Goal: Information Seeking & Learning: Compare options

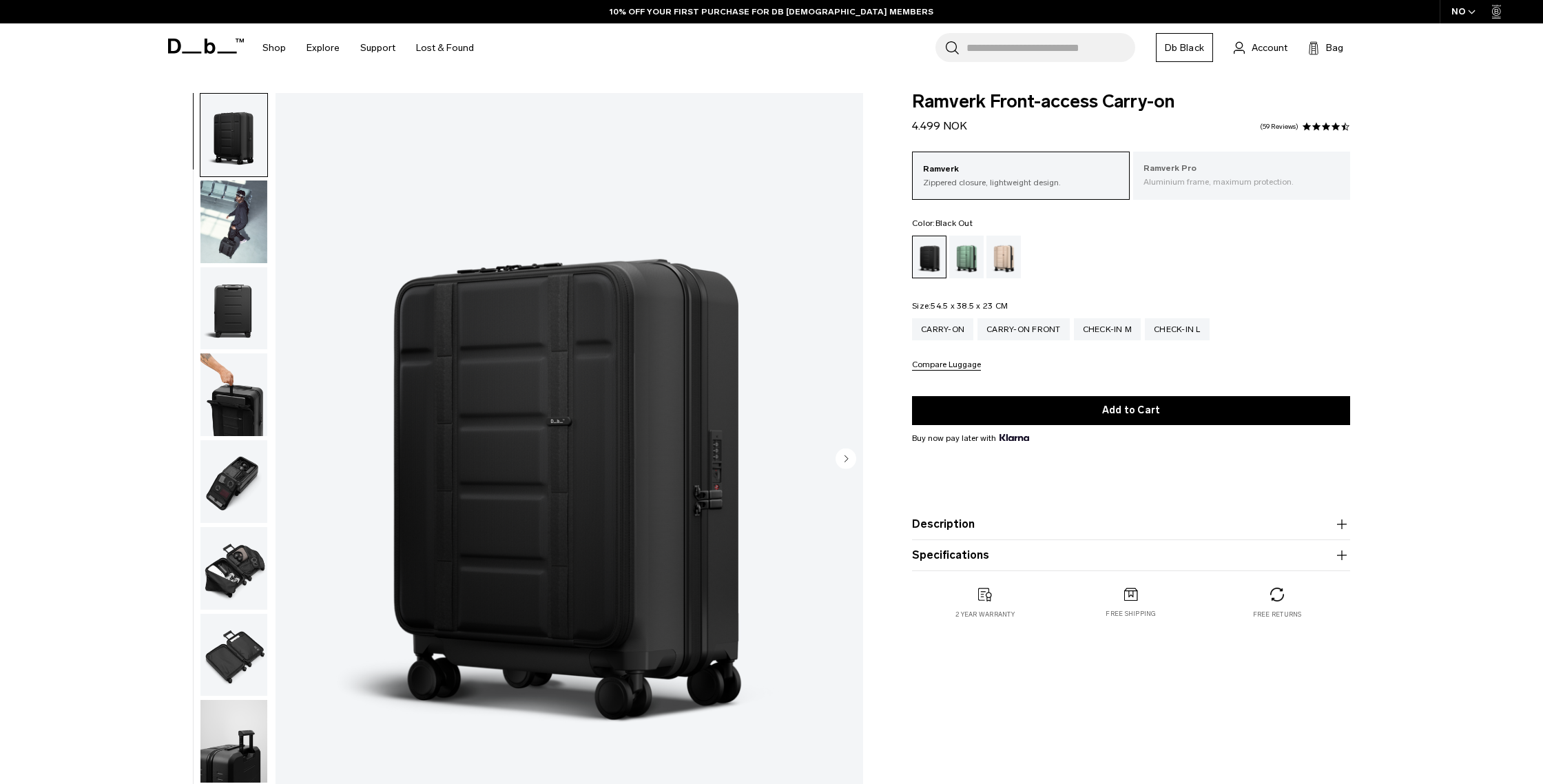
click at [1217, 176] on p "Aluminium frame, maximum protection." at bounding box center [1243, 181] width 197 height 13
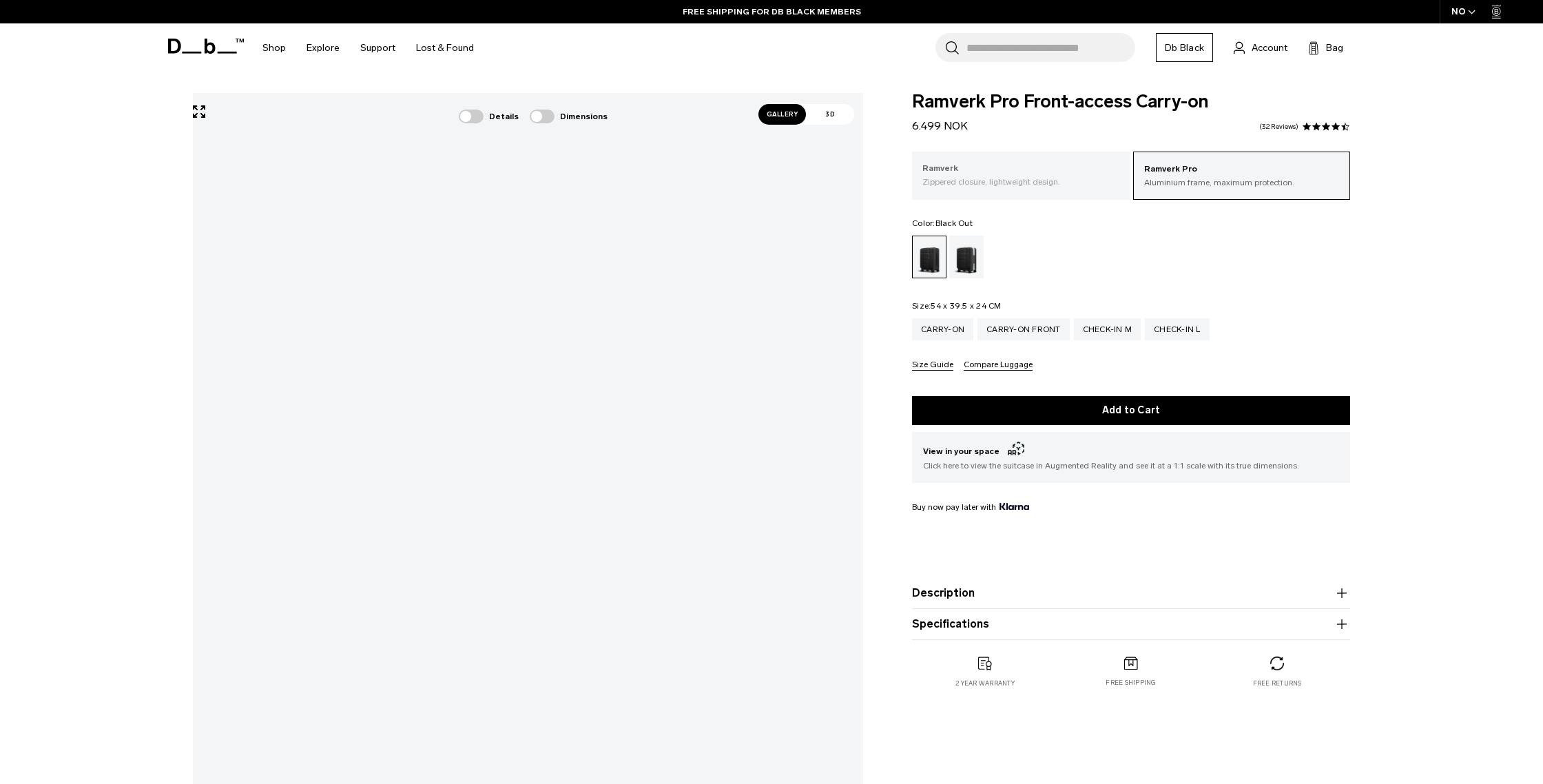
click at [964, 178] on p "Zippered closure, lightweight design." at bounding box center [1021, 181] width 197 height 13
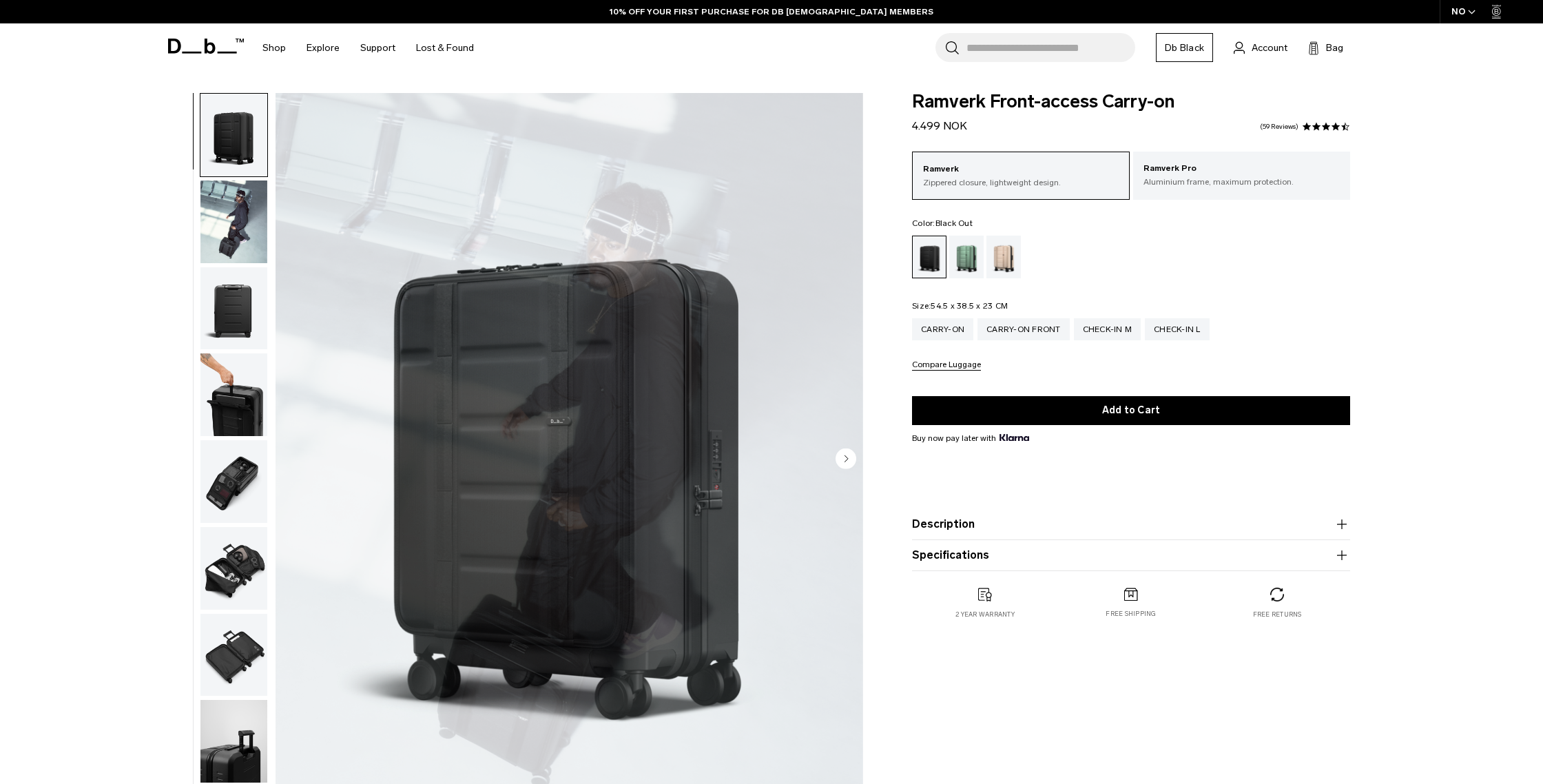
click at [665, 391] on img "1 / 11" at bounding box center [570, 459] width 588 height 733
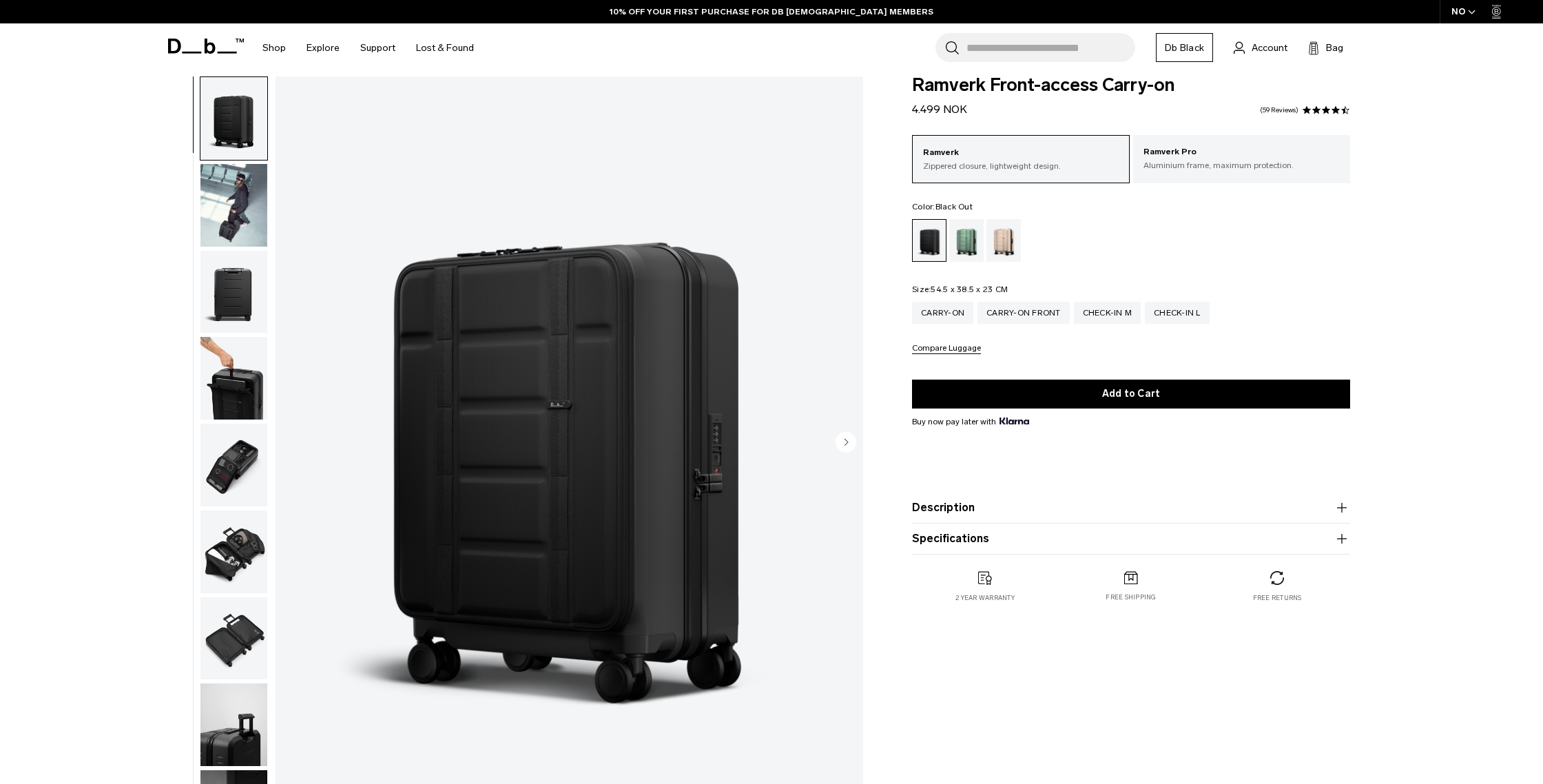
scroll to position [13, 0]
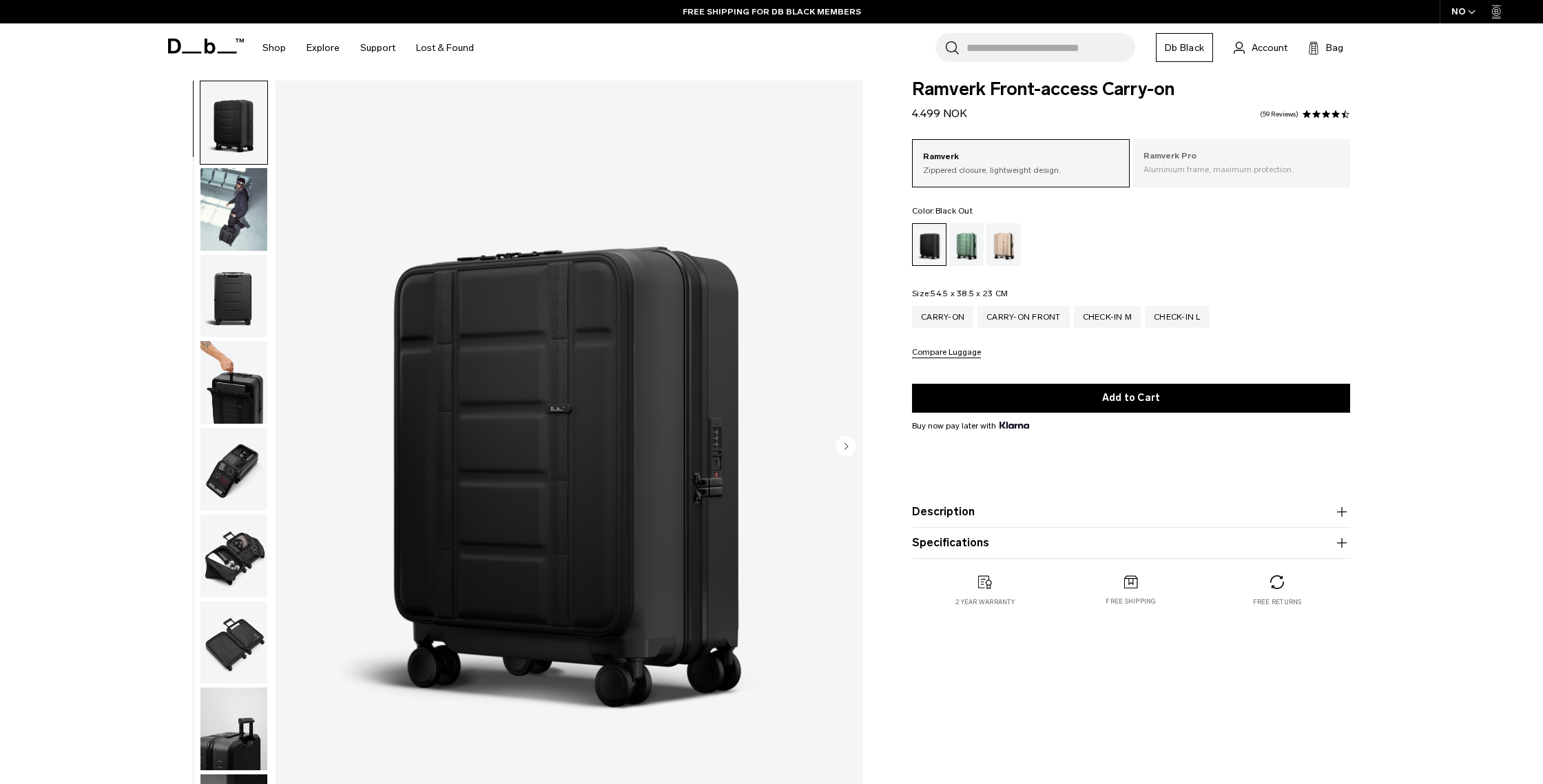
click at [1196, 151] on p "Ramverk Pro" at bounding box center [1243, 156] width 197 height 14
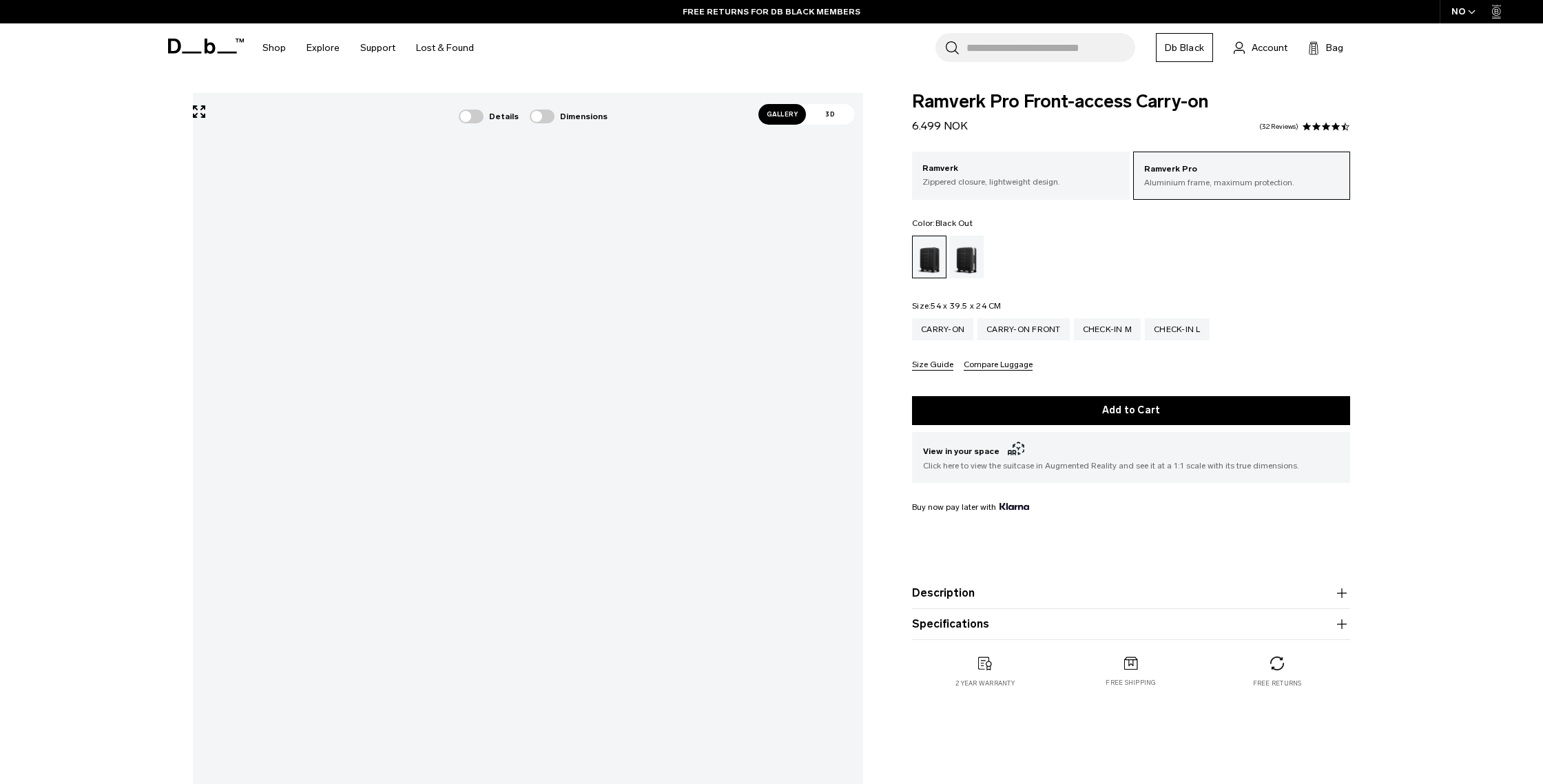
click at [779, 122] on span "Gallery" at bounding box center [782, 114] width 48 height 20
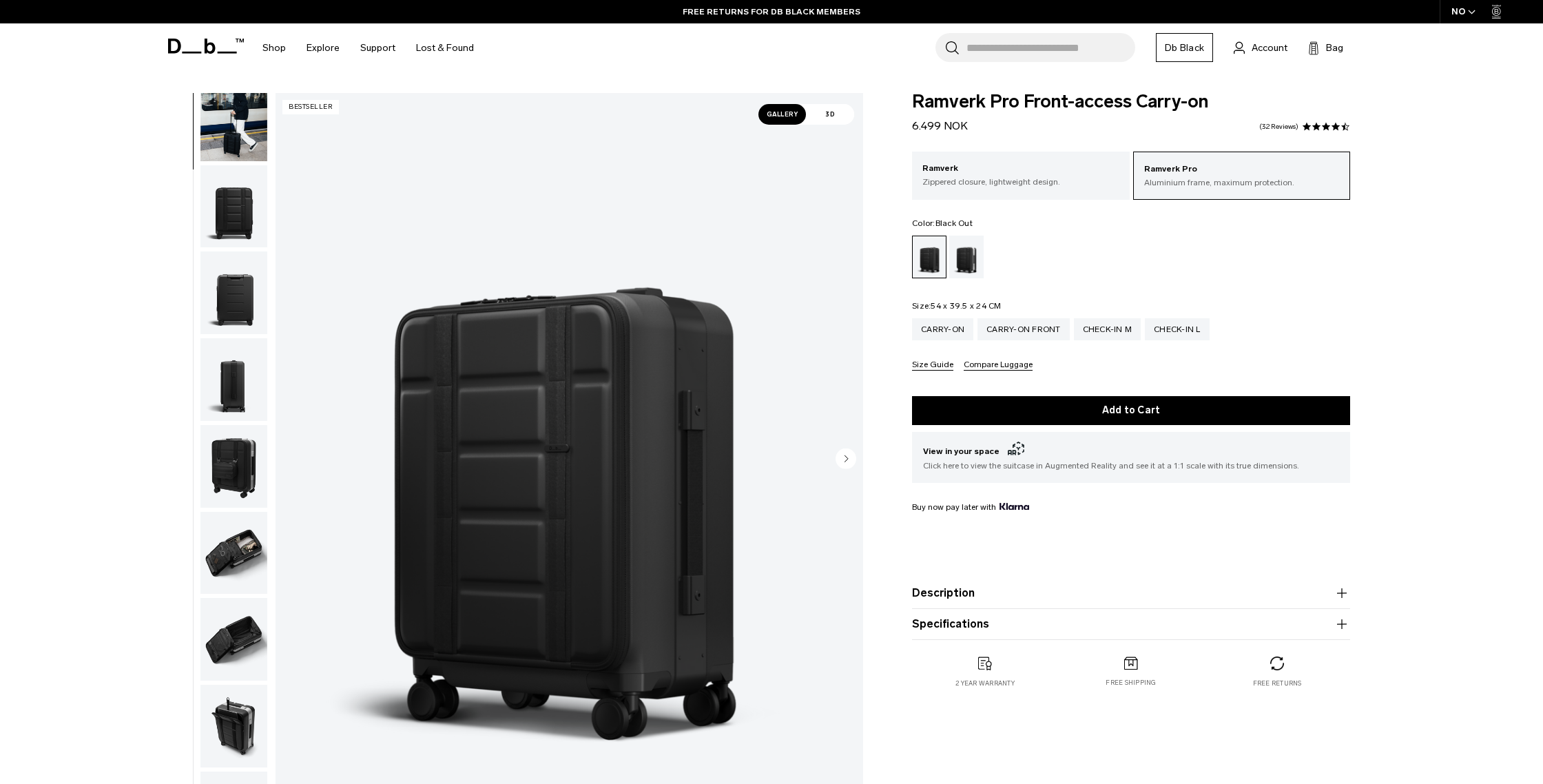
click at [227, 543] on img "button" at bounding box center [234, 553] width 67 height 83
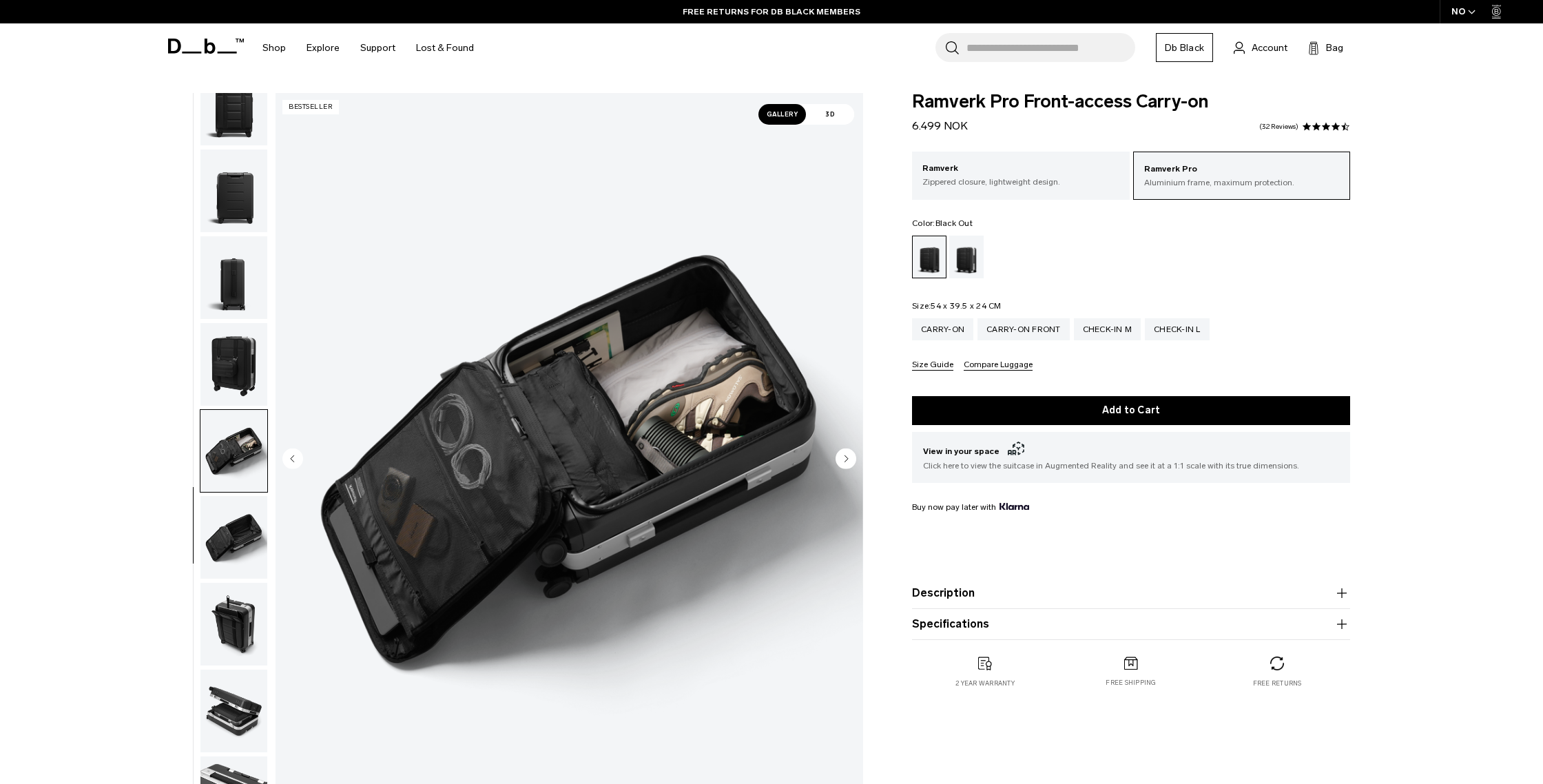
scroll to position [216, 0]
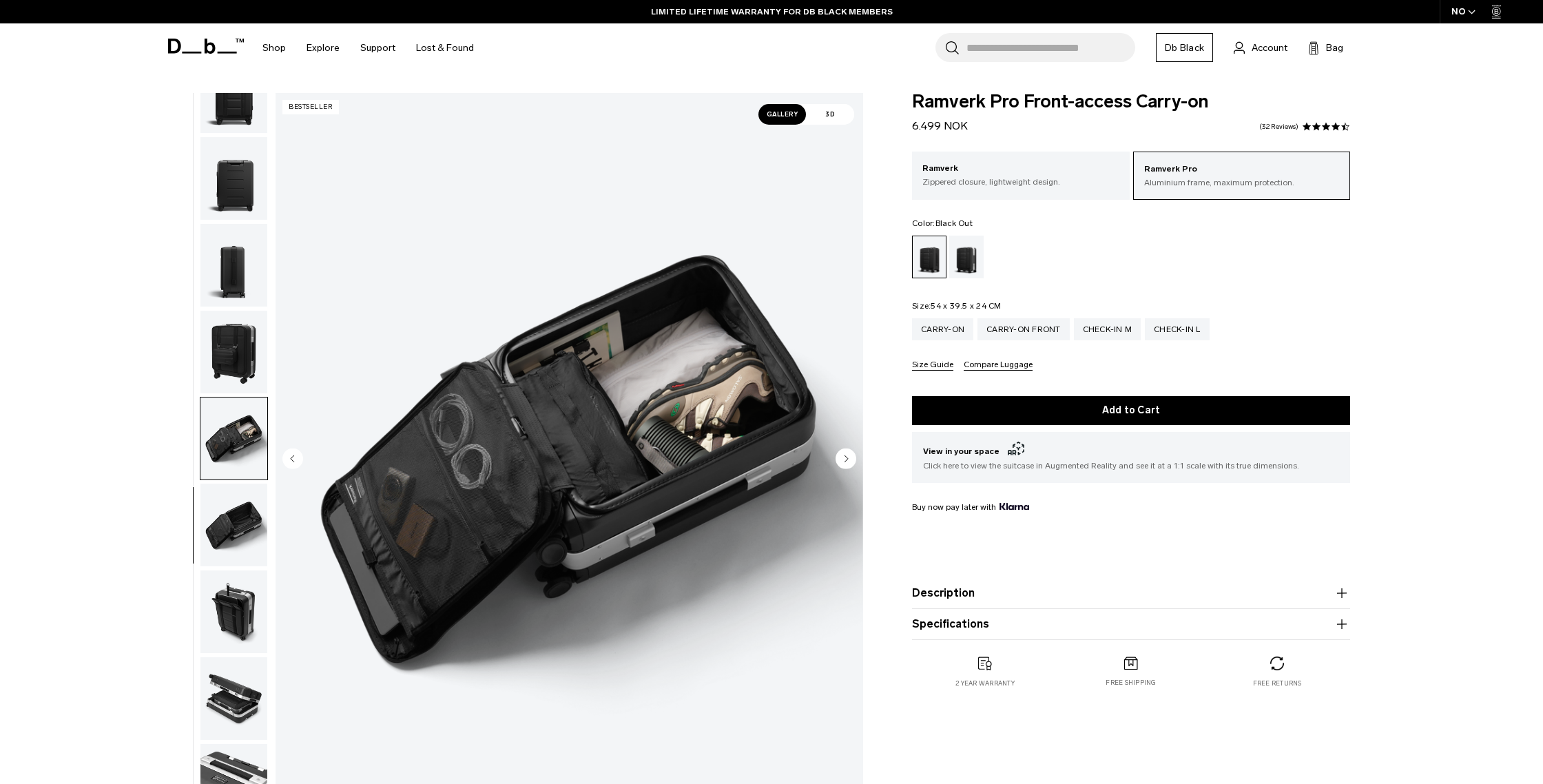
click at [245, 544] on img "button" at bounding box center [234, 525] width 67 height 83
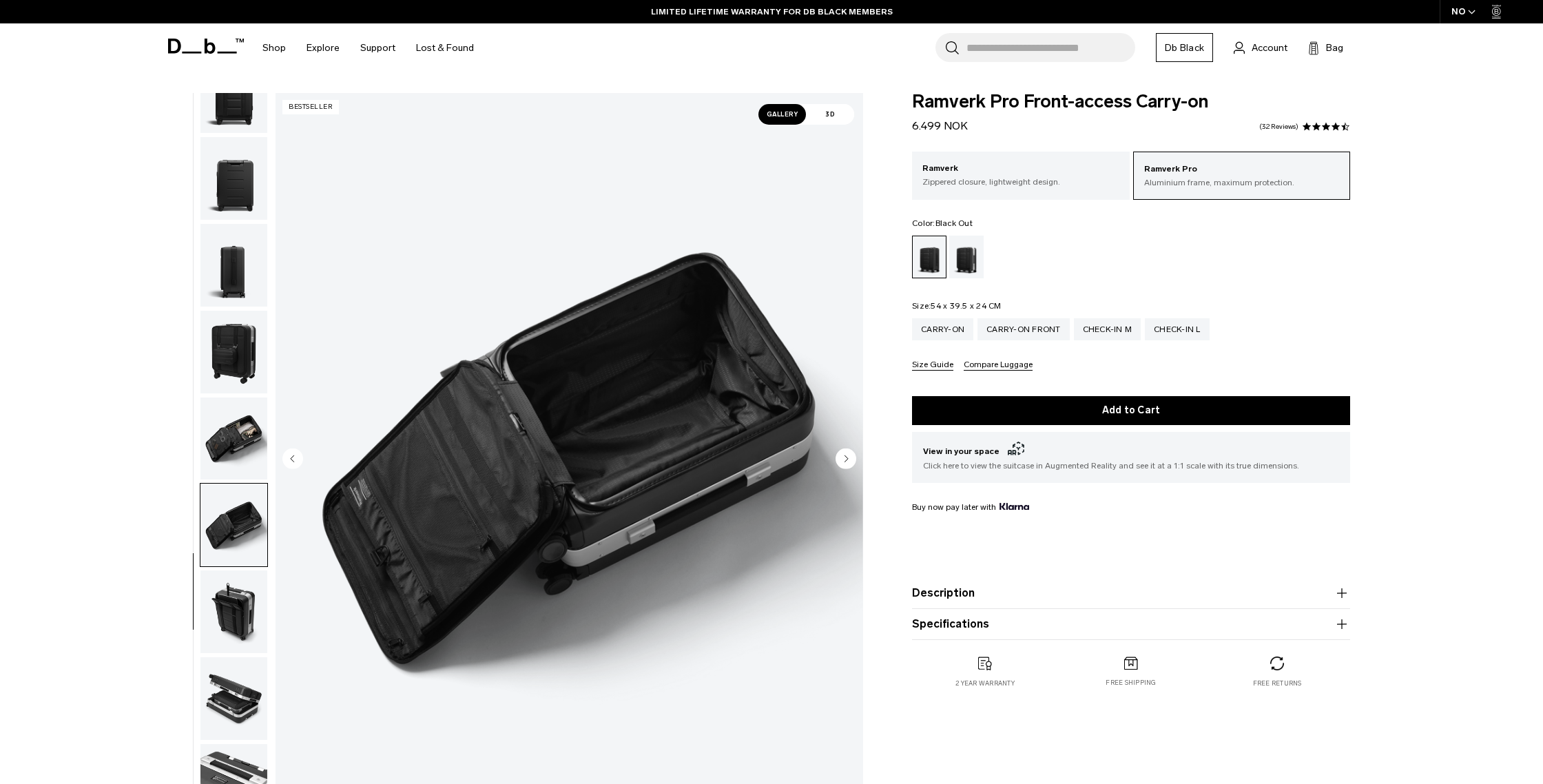
click at [246, 615] on img "button" at bounding box center [234, 611] width 67 height 83
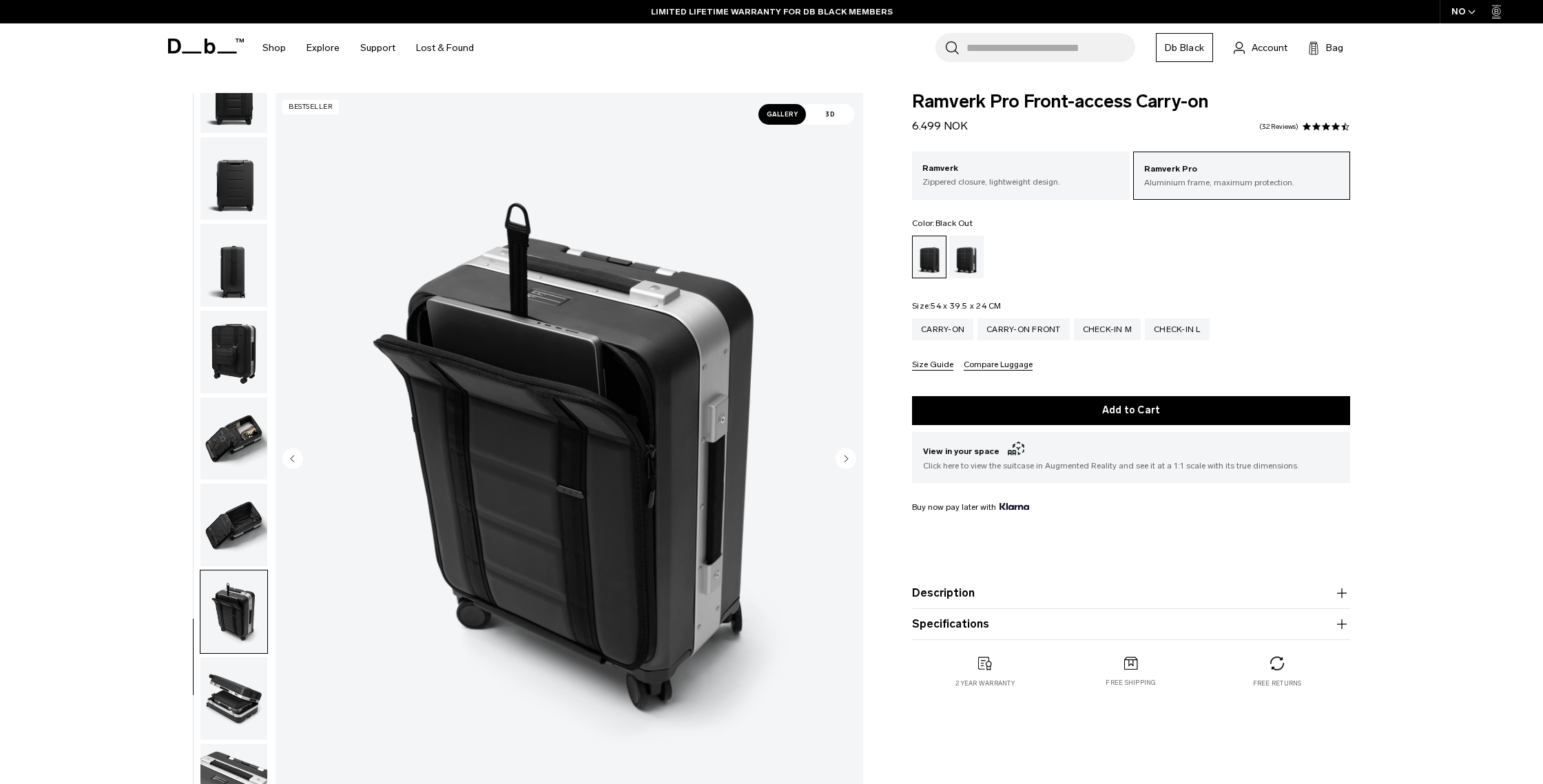
click at [250, 717] on img "button" at bounding box center [234, 698] width 67 height 83
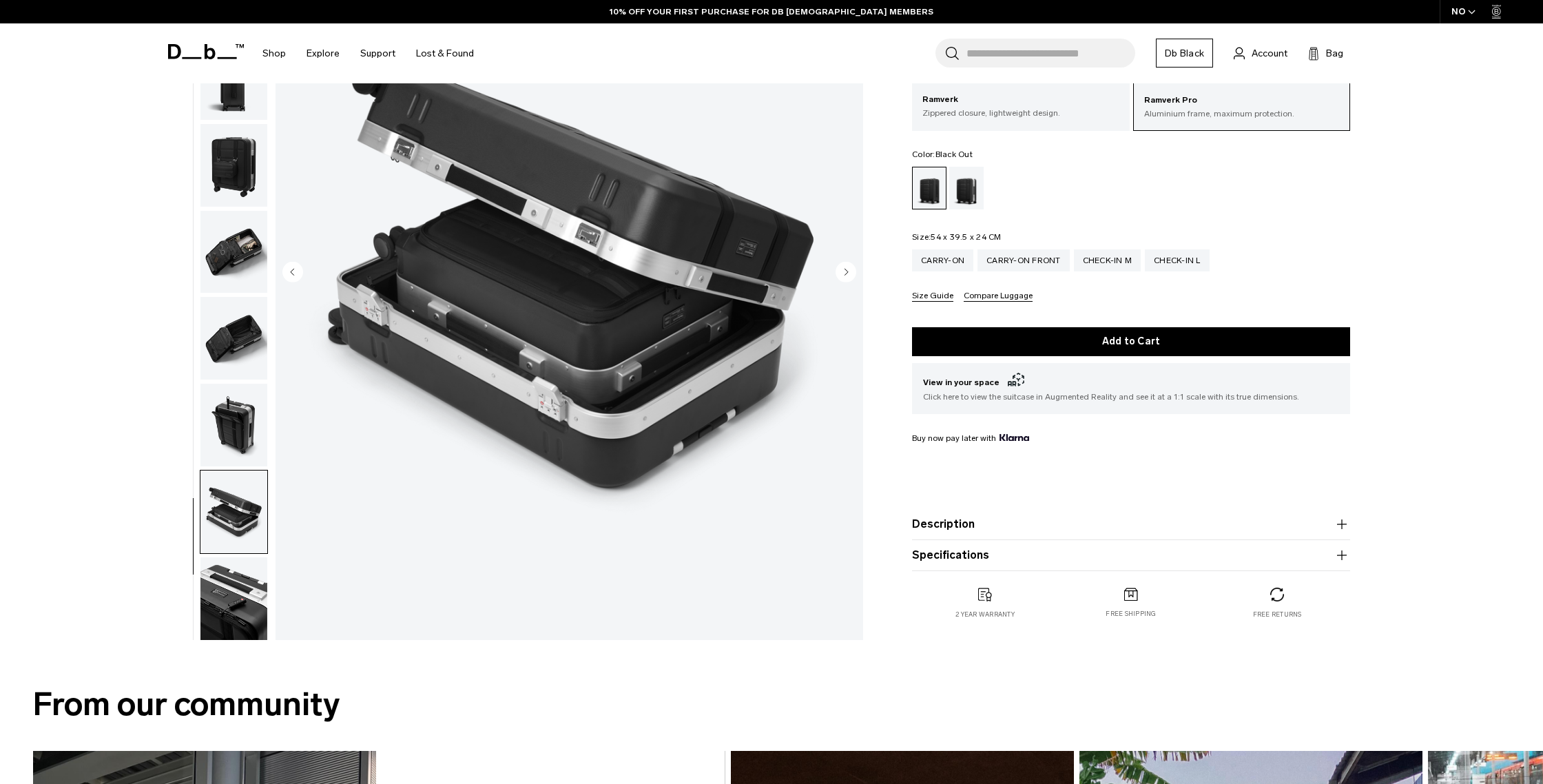
scroll to position [191, 0]
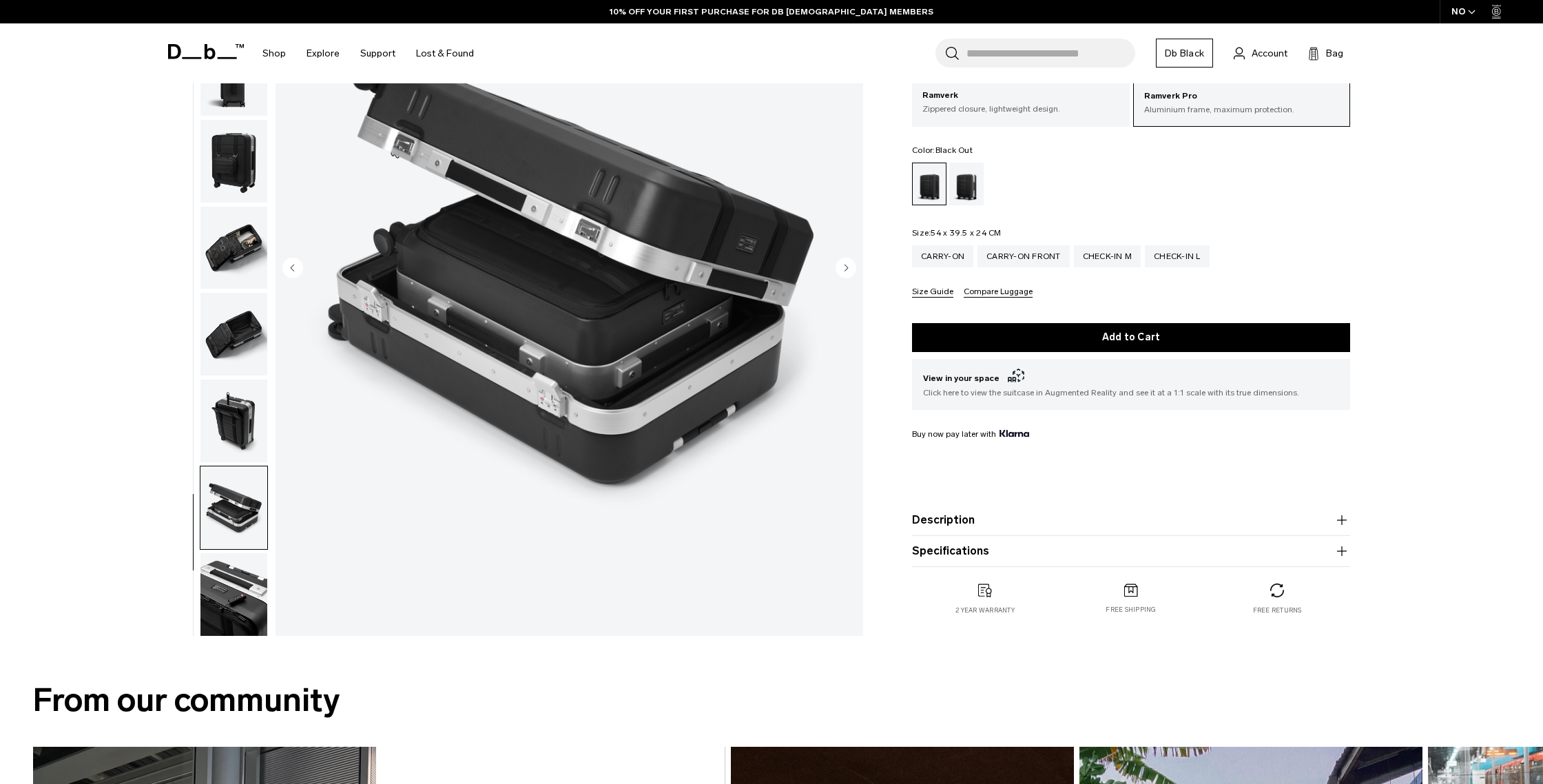
click at [253, 613] on img "button" at bounding box center [234, 594] width 67 height 83
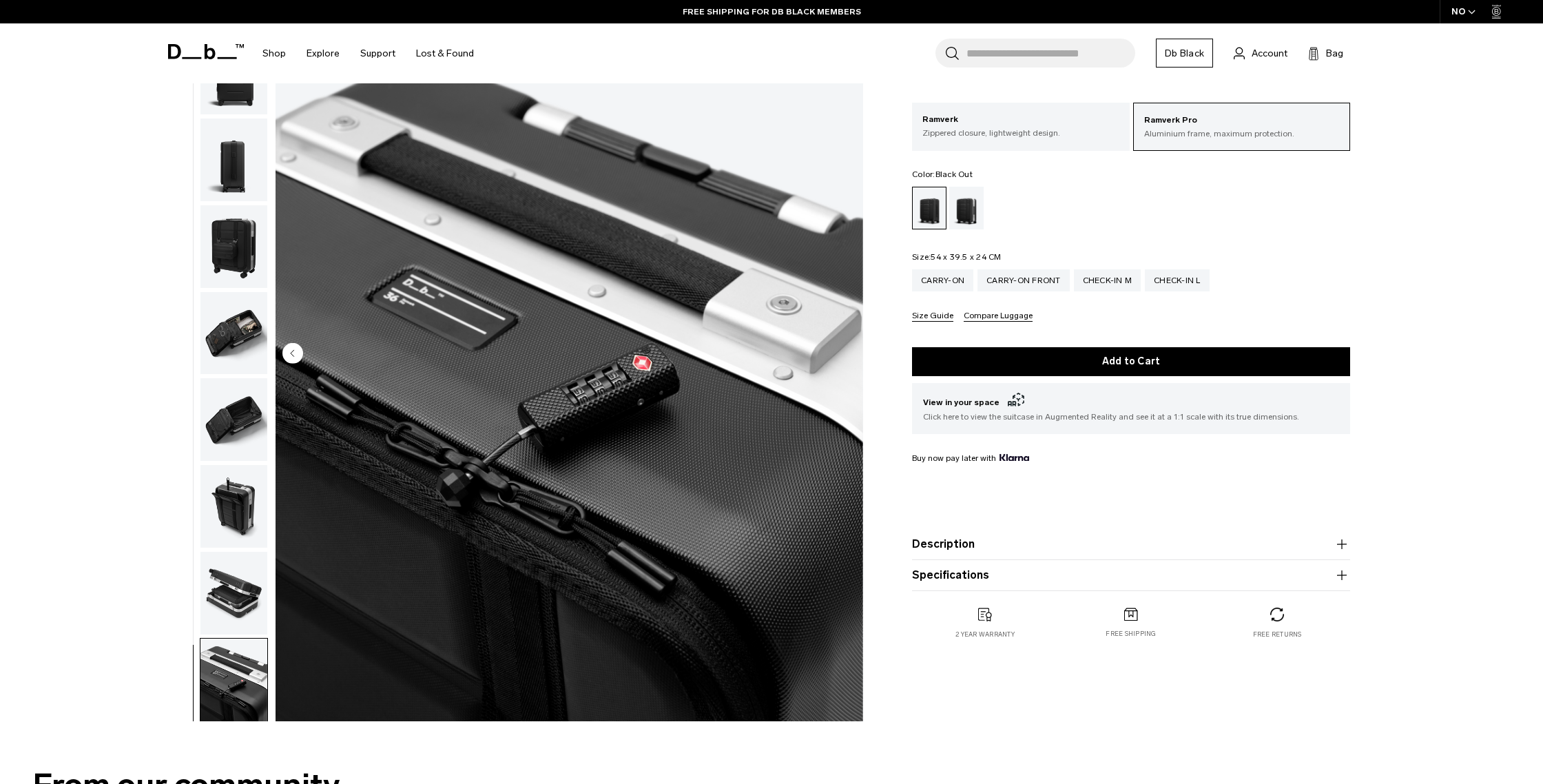
scroll to position [0, 0]
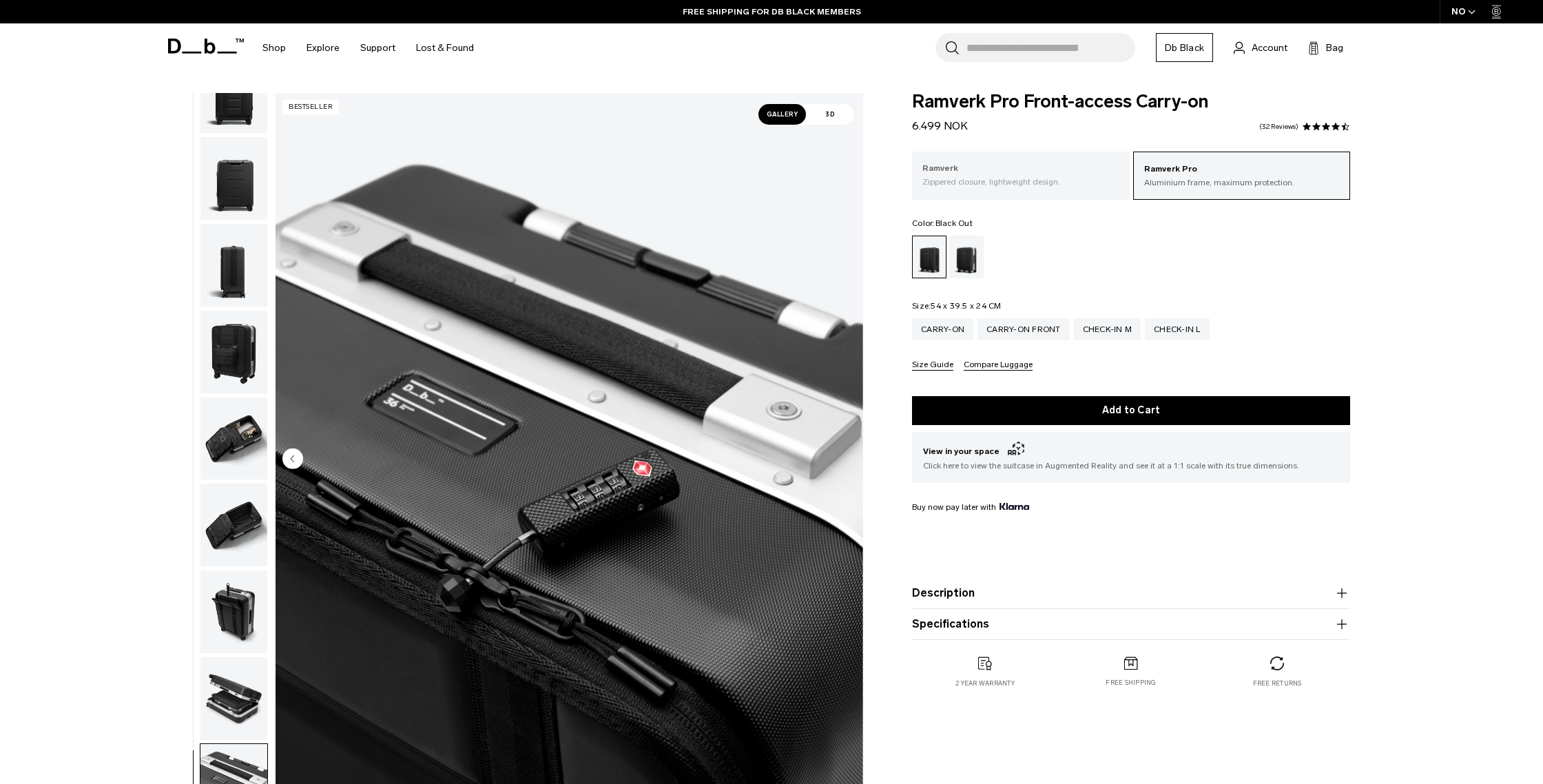
click at [972, 186] on p "Zippered closure, lightweight design." at bounding box center [1021, 181] width 197 height 13
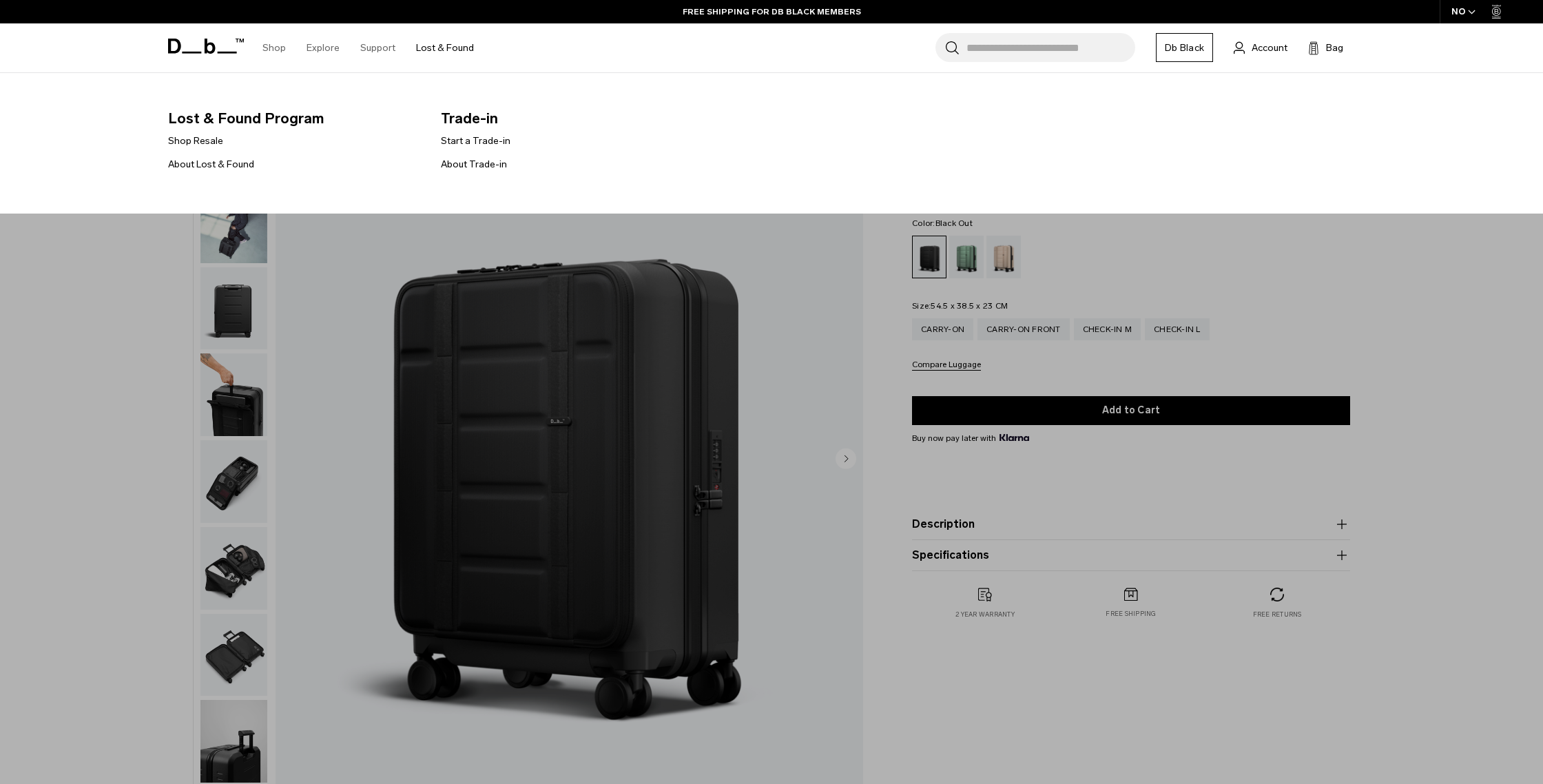
click at [462, 51] on link "Lost & Found" at bounding box center [445, 48] width 58 height 49
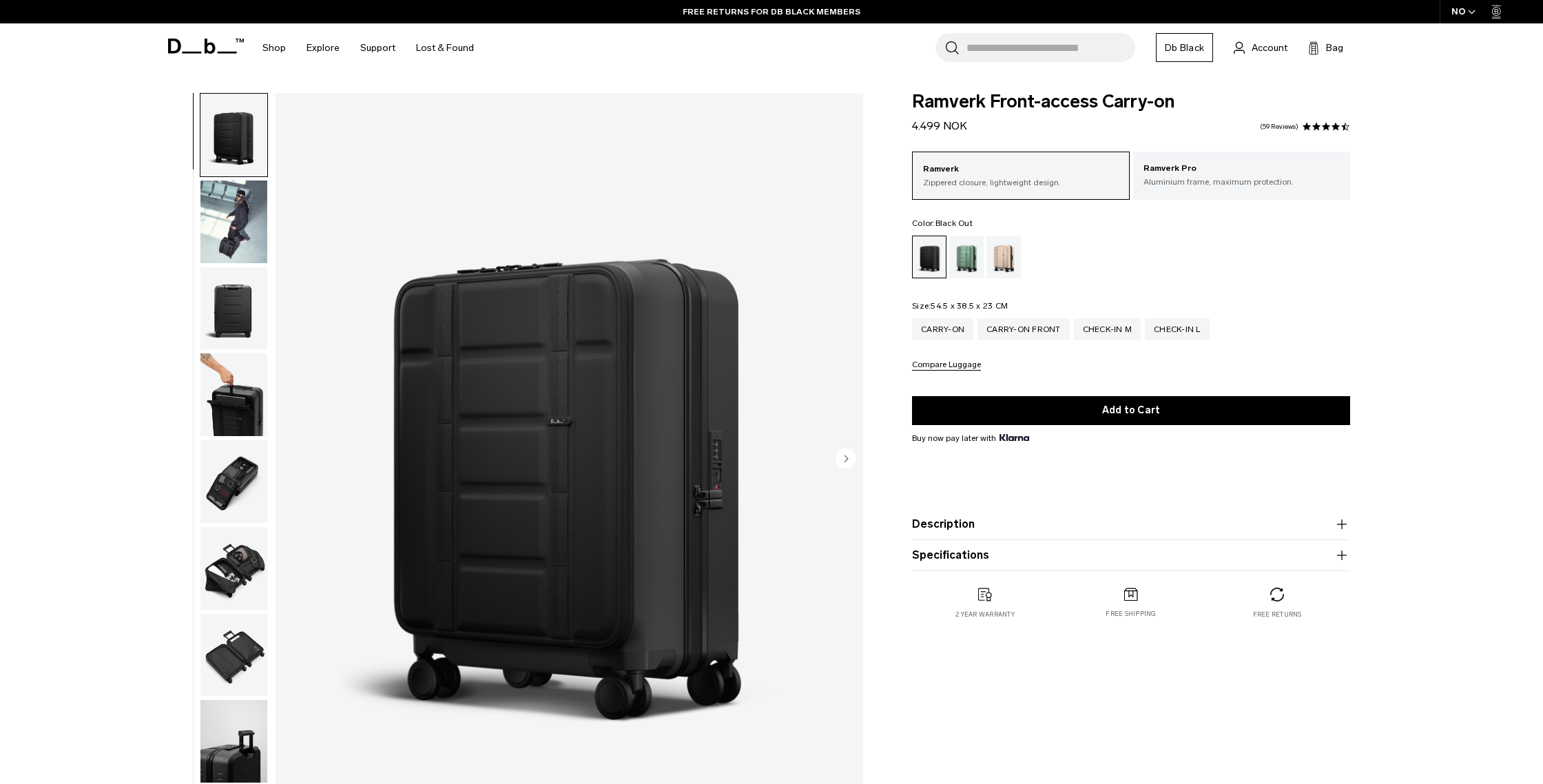
click at [765, 182] on img "1 / 11" at bounding box center [570, 459] width 588 height 733
click at [242, 229] on img "button" at bounding box center [234, 221] width 67 height 83
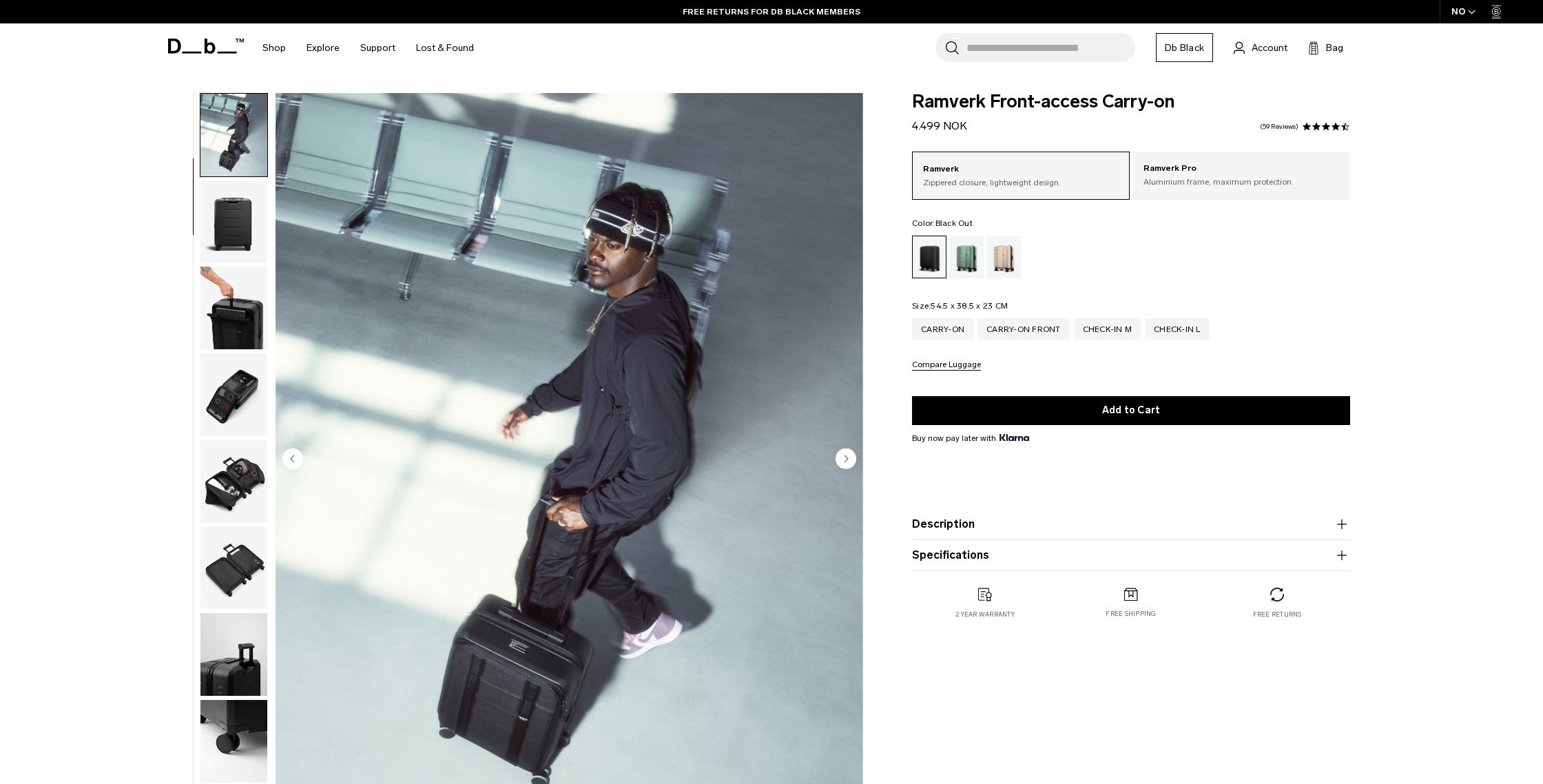
click at [238, 249] on img "button" at bounding box center [234, 221] width 67 height 83
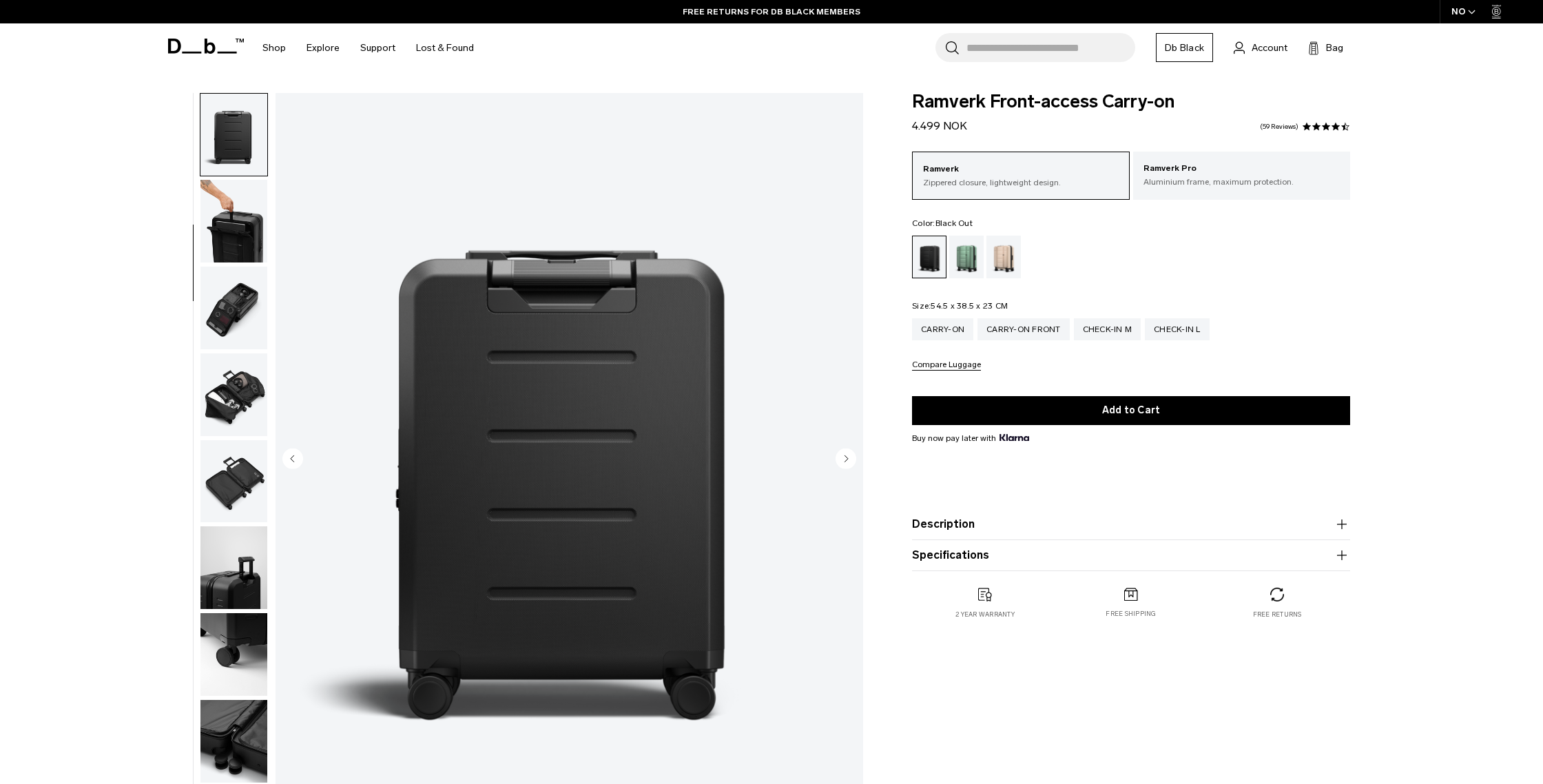
click at [234, 294] on img "button" at bounding box center [234, 307] width 67 height 83
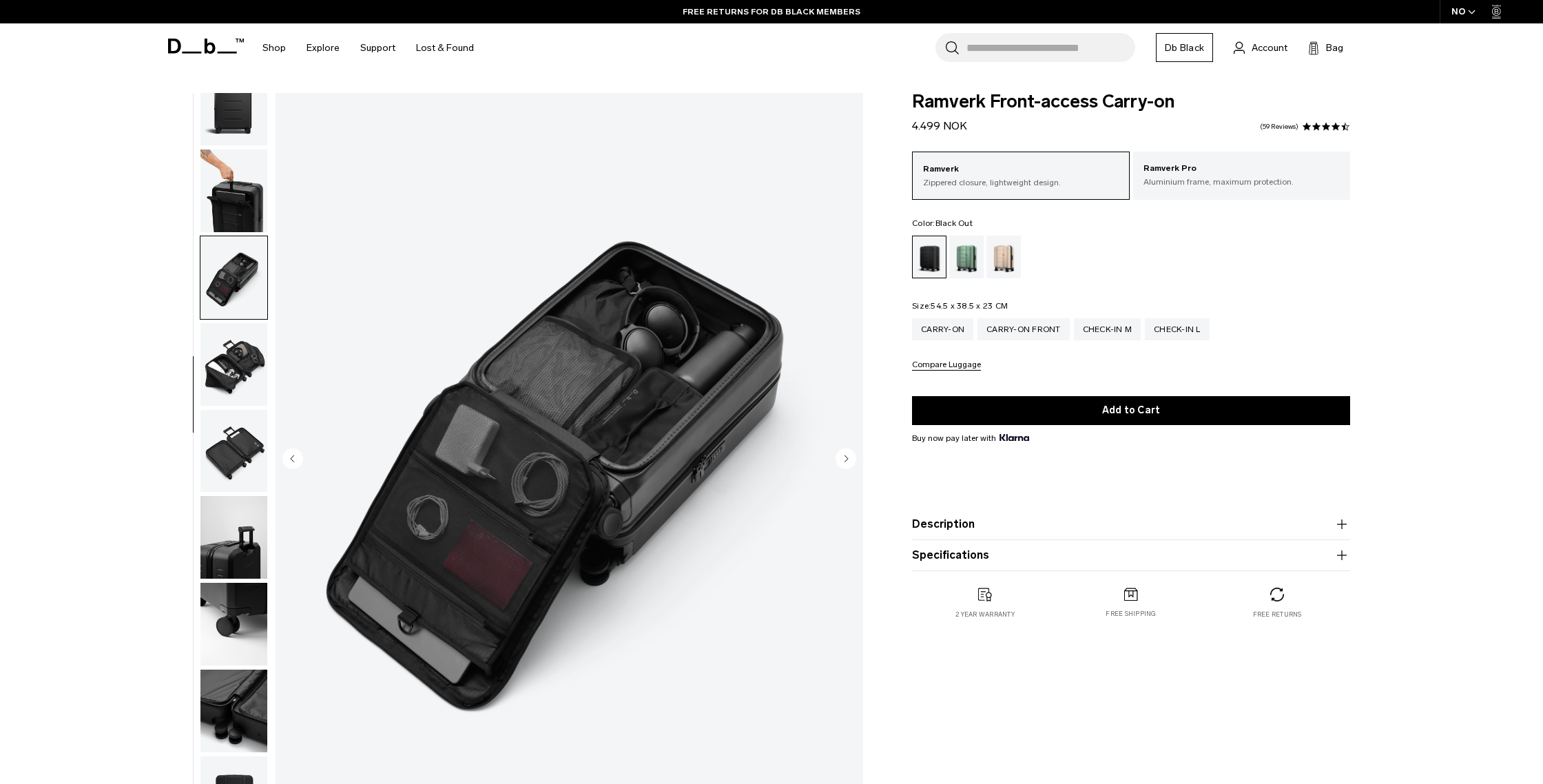
scroll to position [216, 0]
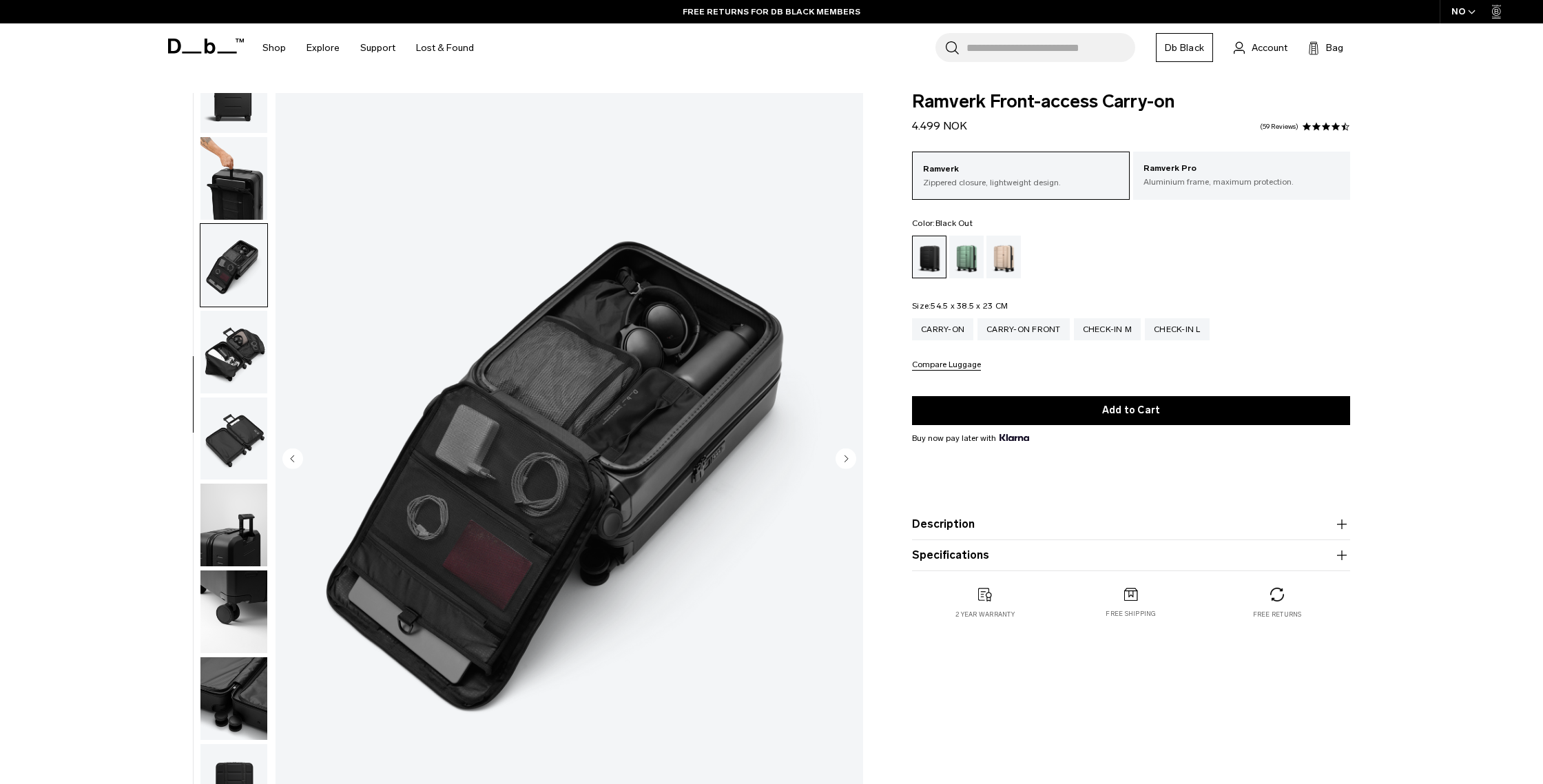
click at [231, 344] on img "button" at bounding box center [234, 352] width 67 height 83
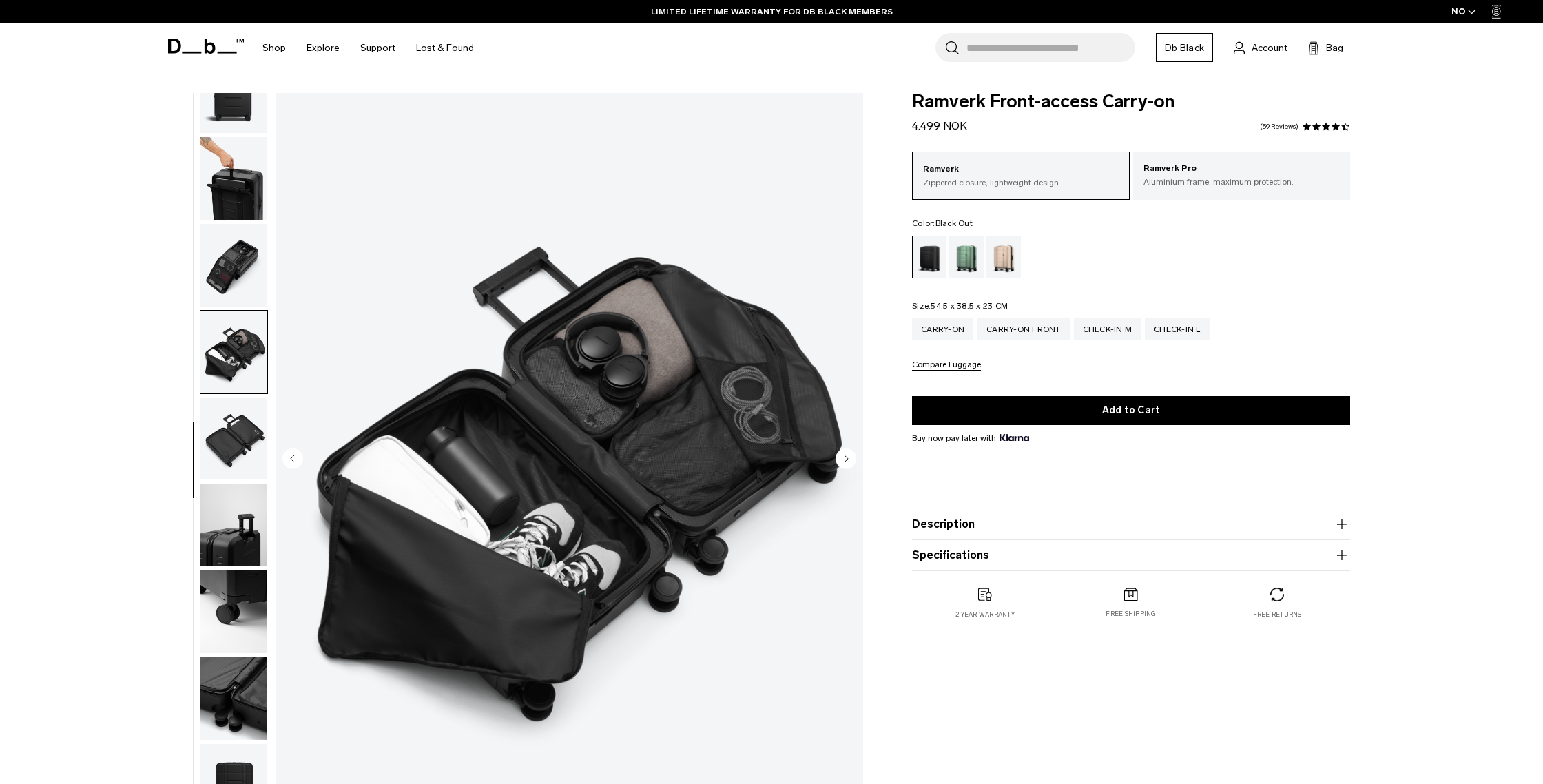
click at [230, 438] on img "button" at bounding box center [234, 439] width 67 height 83
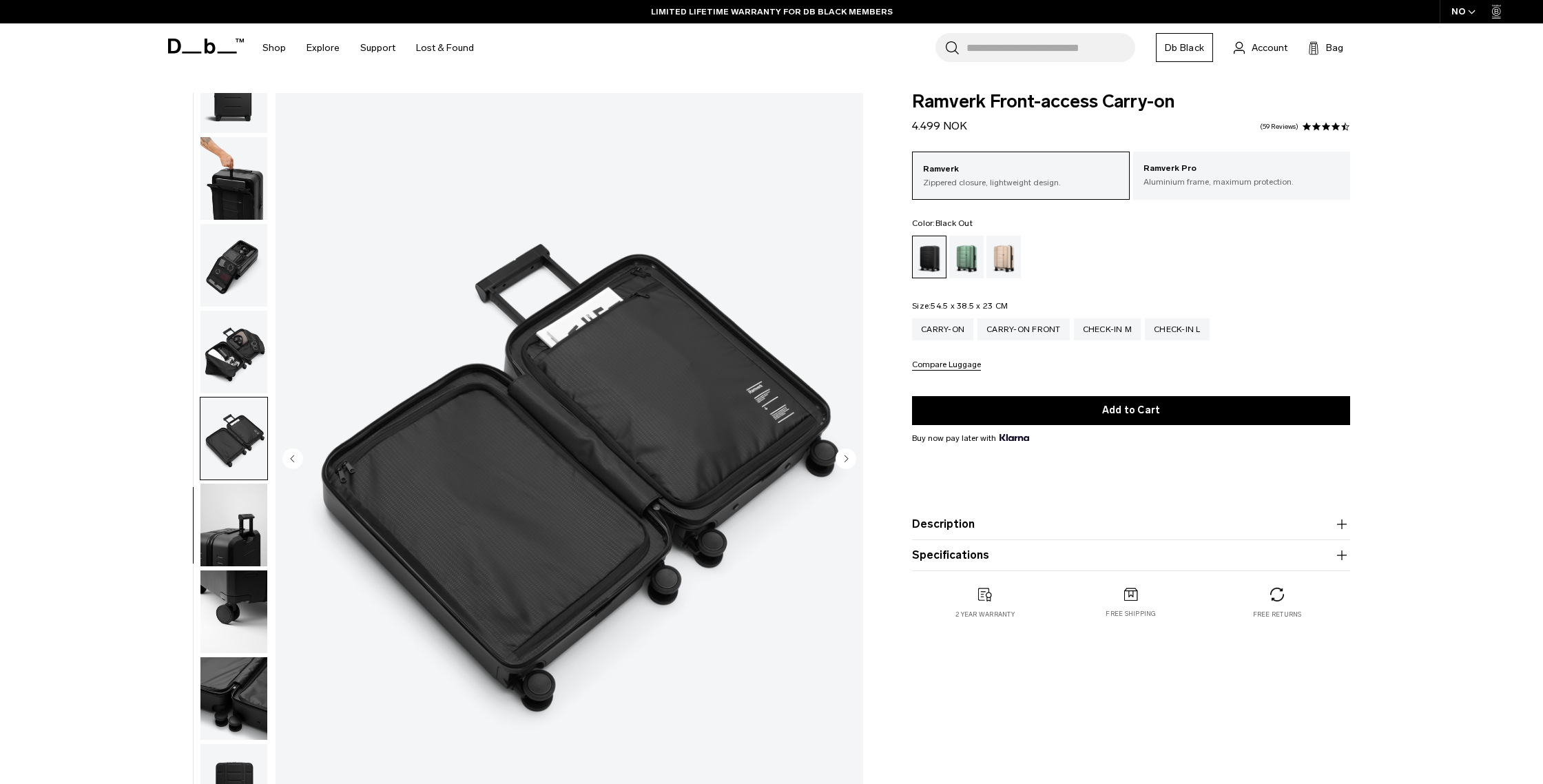
click at [228, 490] on img "button" at bounding box center [234, 525] width 67 height 83
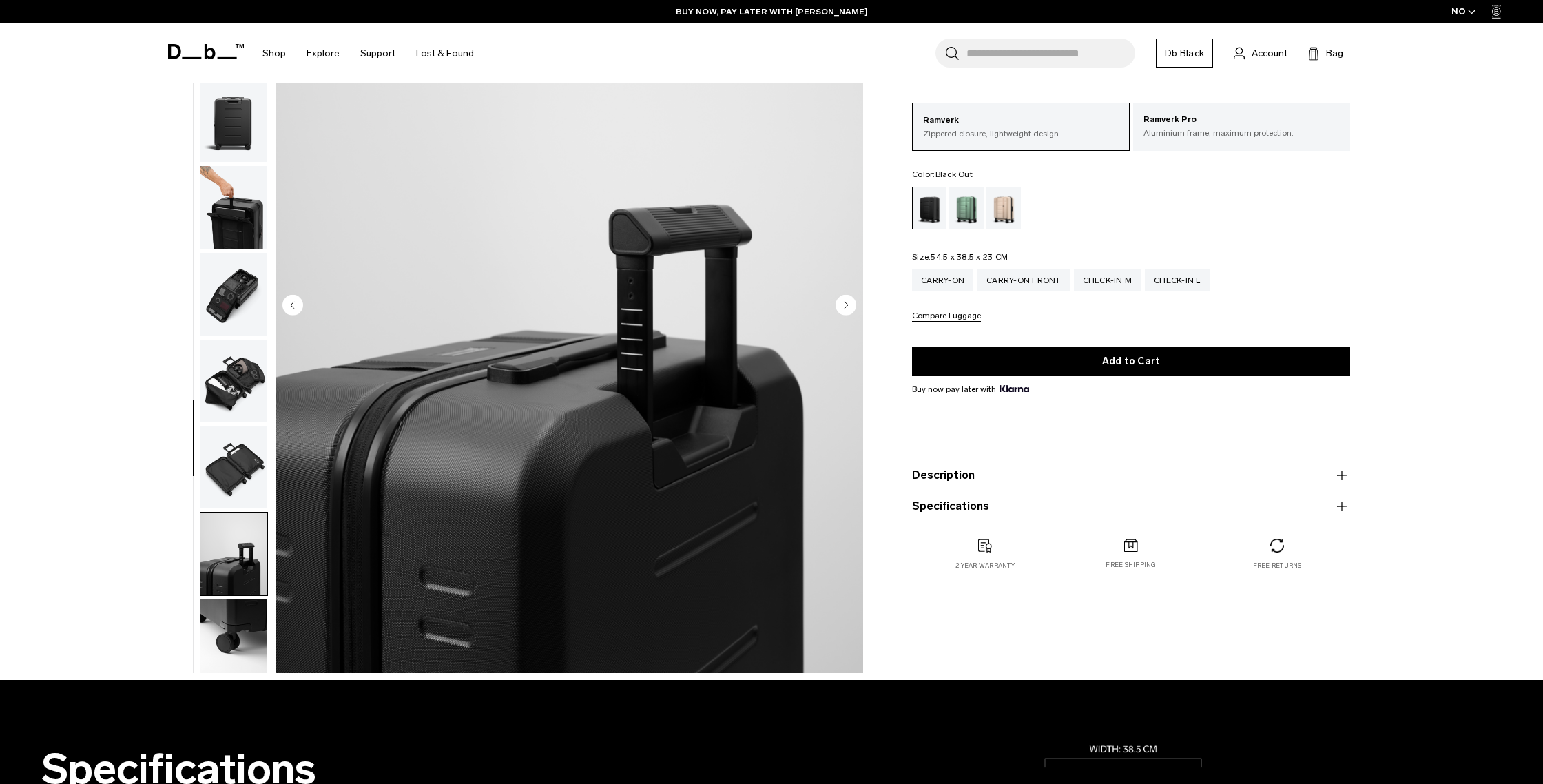
scroll to position [0, 0]
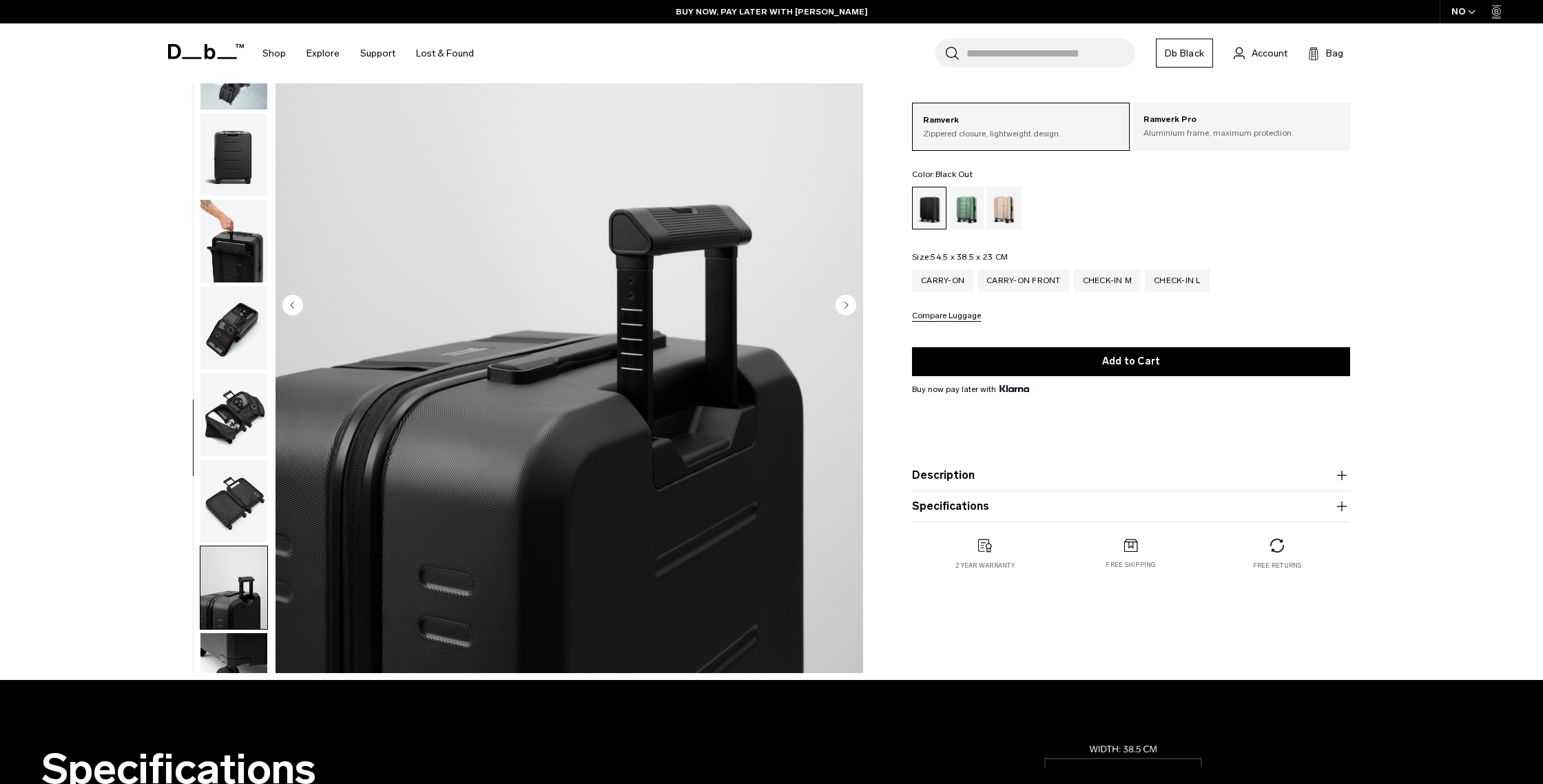
click at [1458, 15] on div "NO" at bounding box center [1463, 12] width 48 height 23
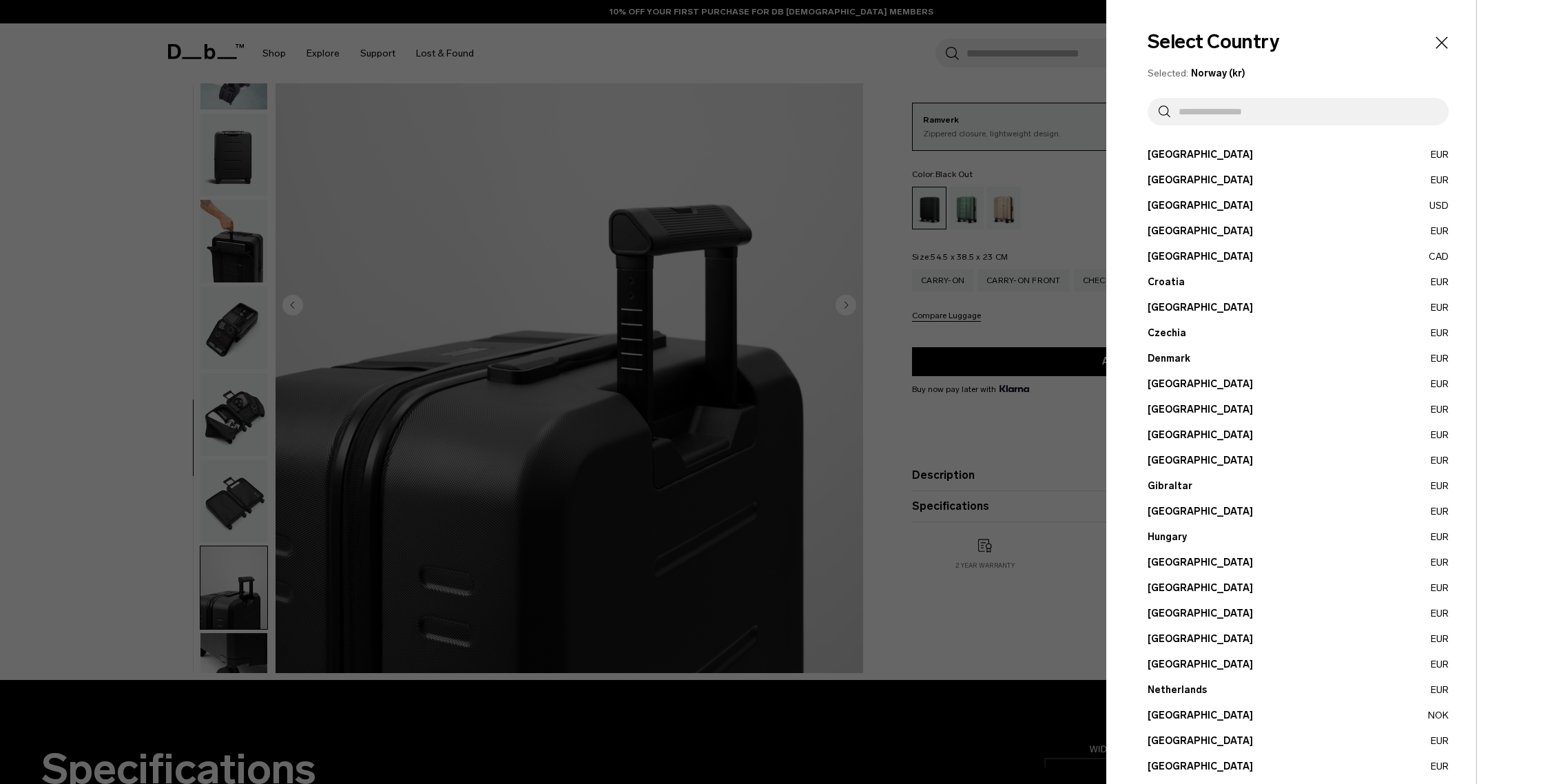
click at [1227, 103] on input "text" at bounding box center [1304, 111] width 267 height 27
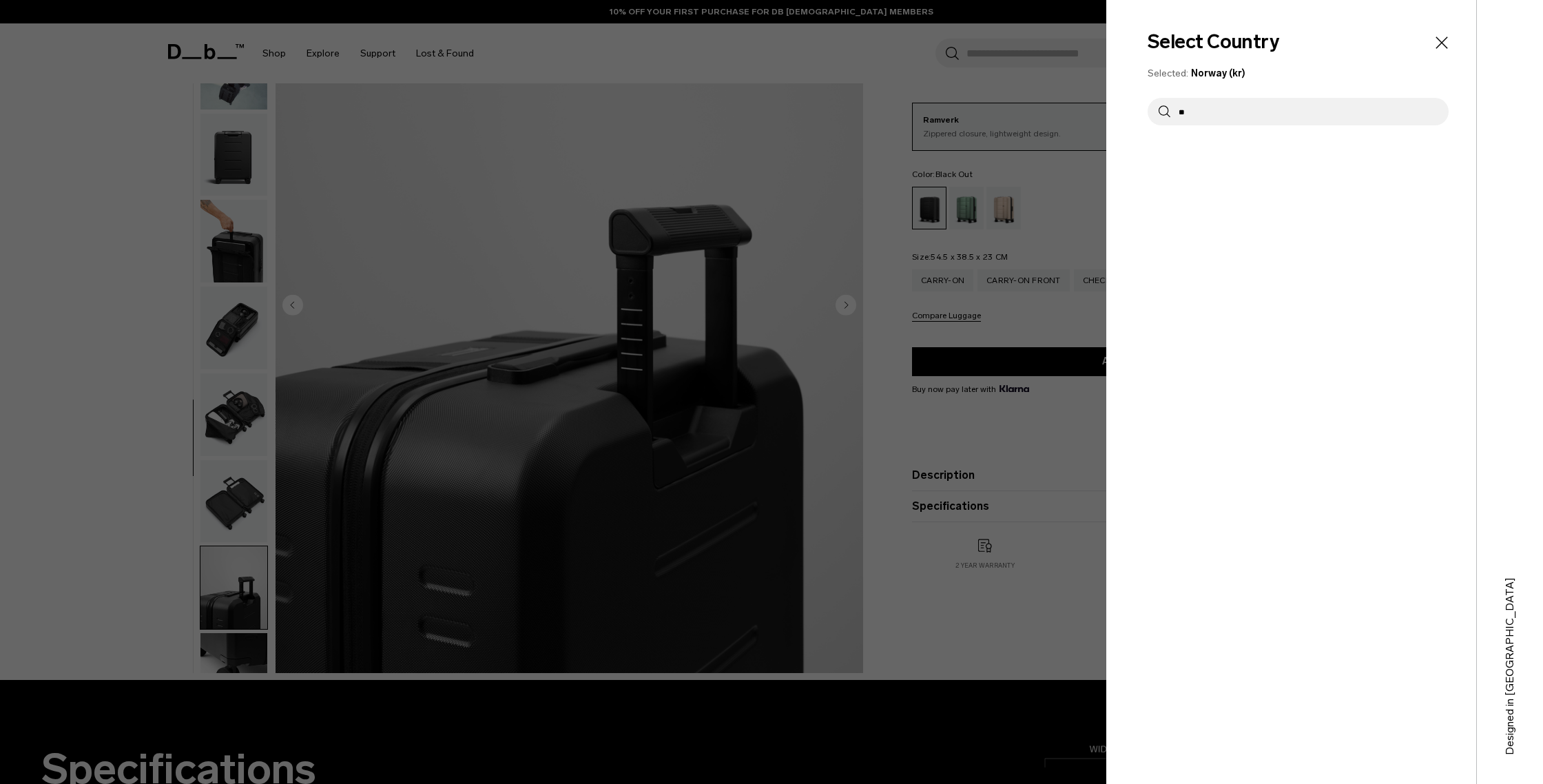
type input "*"
type input "***"
click at [1189, 185] on button "United States USD" at bounding box center [1298, 179] width 301 height 15
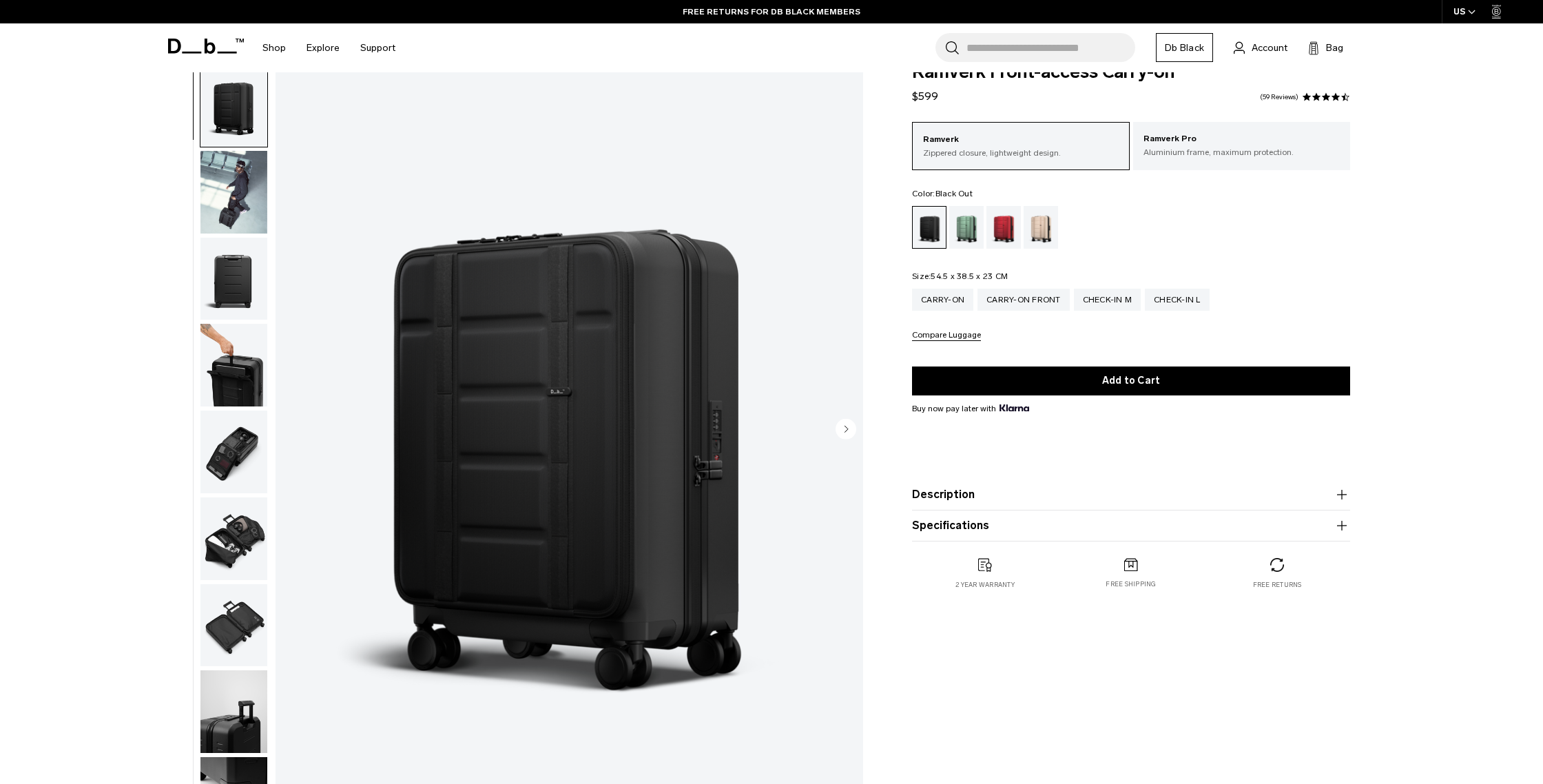
scroll to position [30, 0]
click at [949, 336] on button "Compare Luggage" at bounding box center [946, 334] width 69 height 11
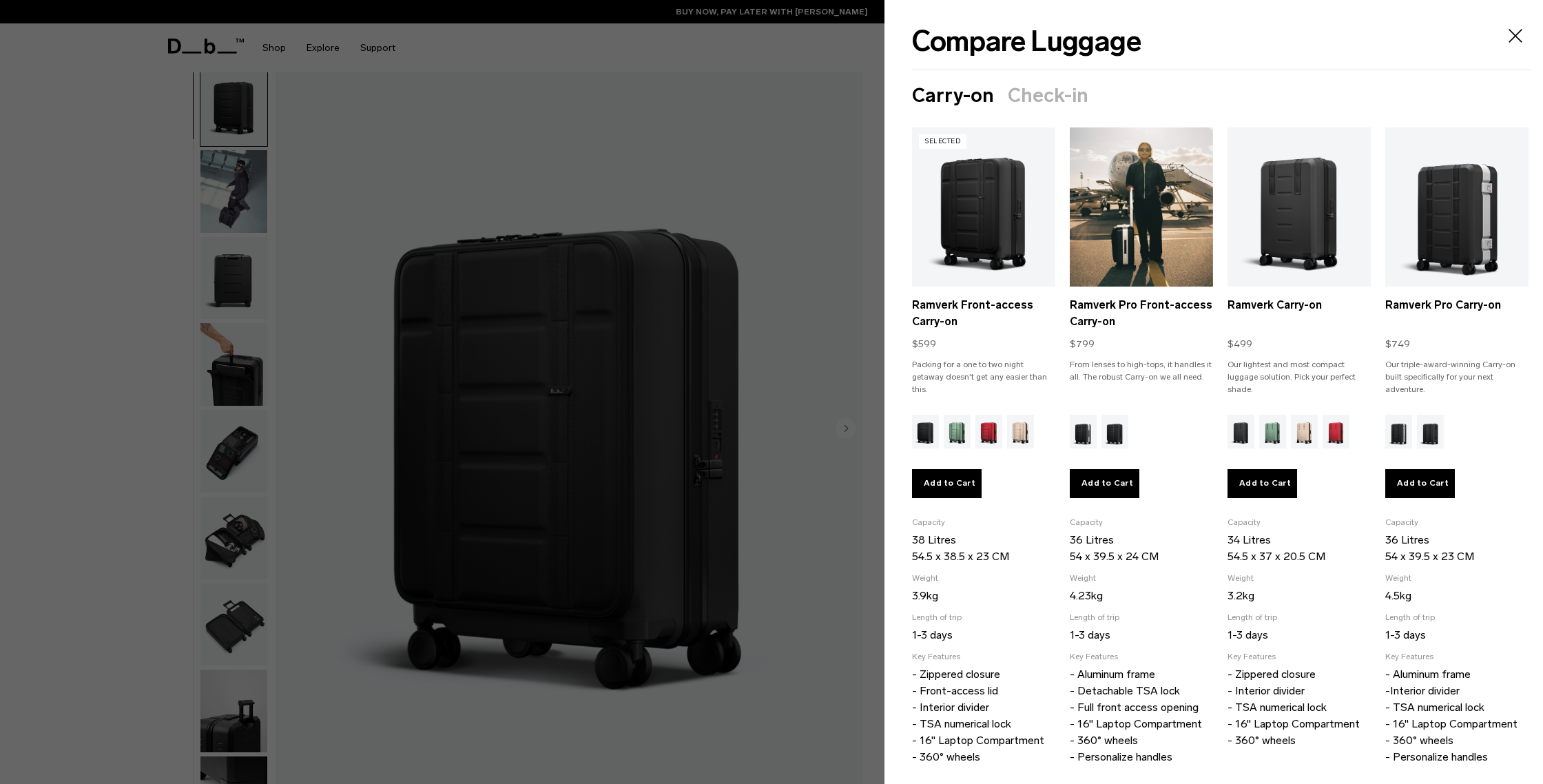
click at [1170, 214] on link "Ramverk Pro Front-access Carry-on" at bounding box center [1141, 207] width 143 height 159
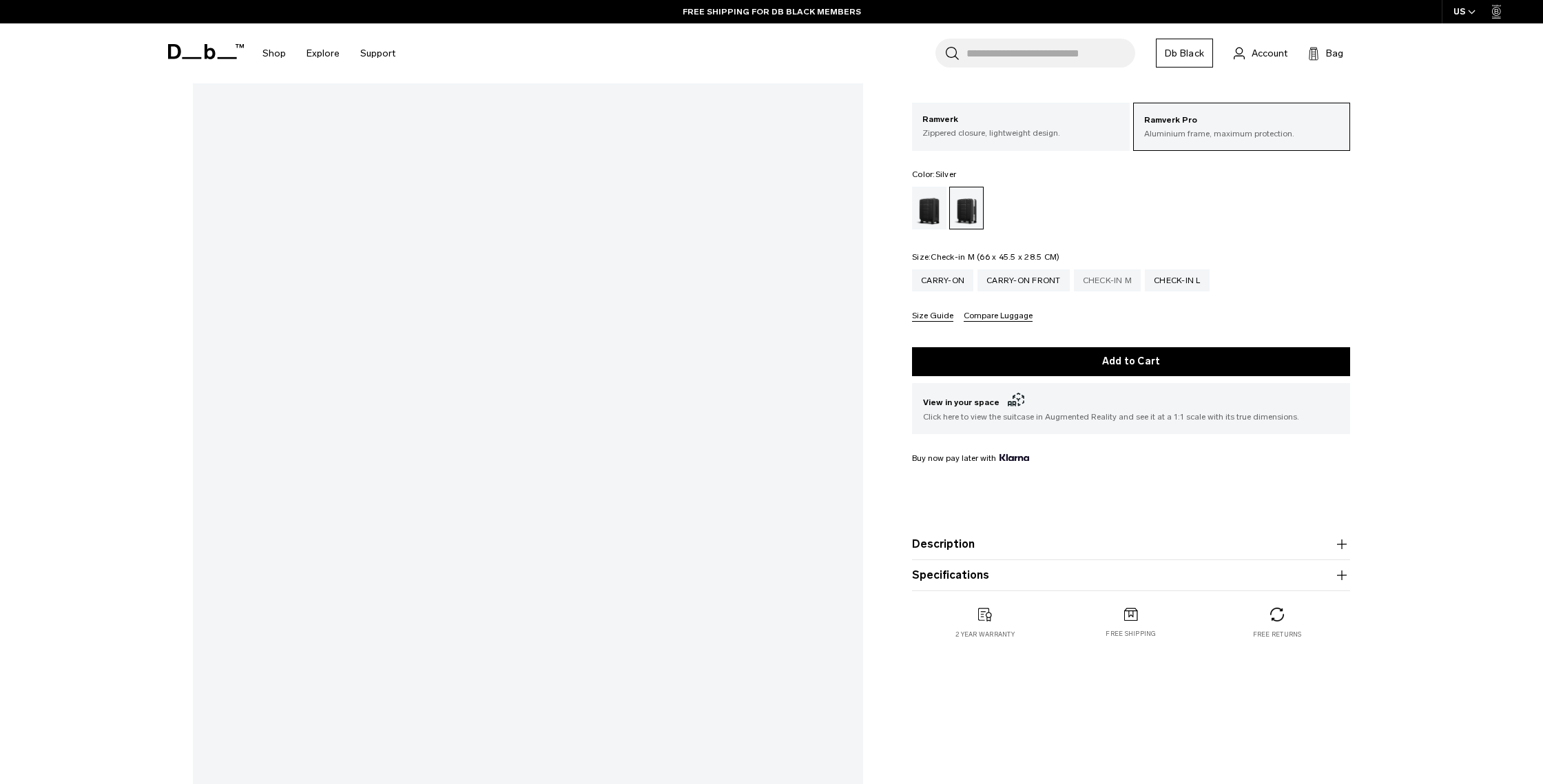
scroll to position [66, 0]
